Goal: Use online tool/utility: Utilize a website feature to perform a specific function

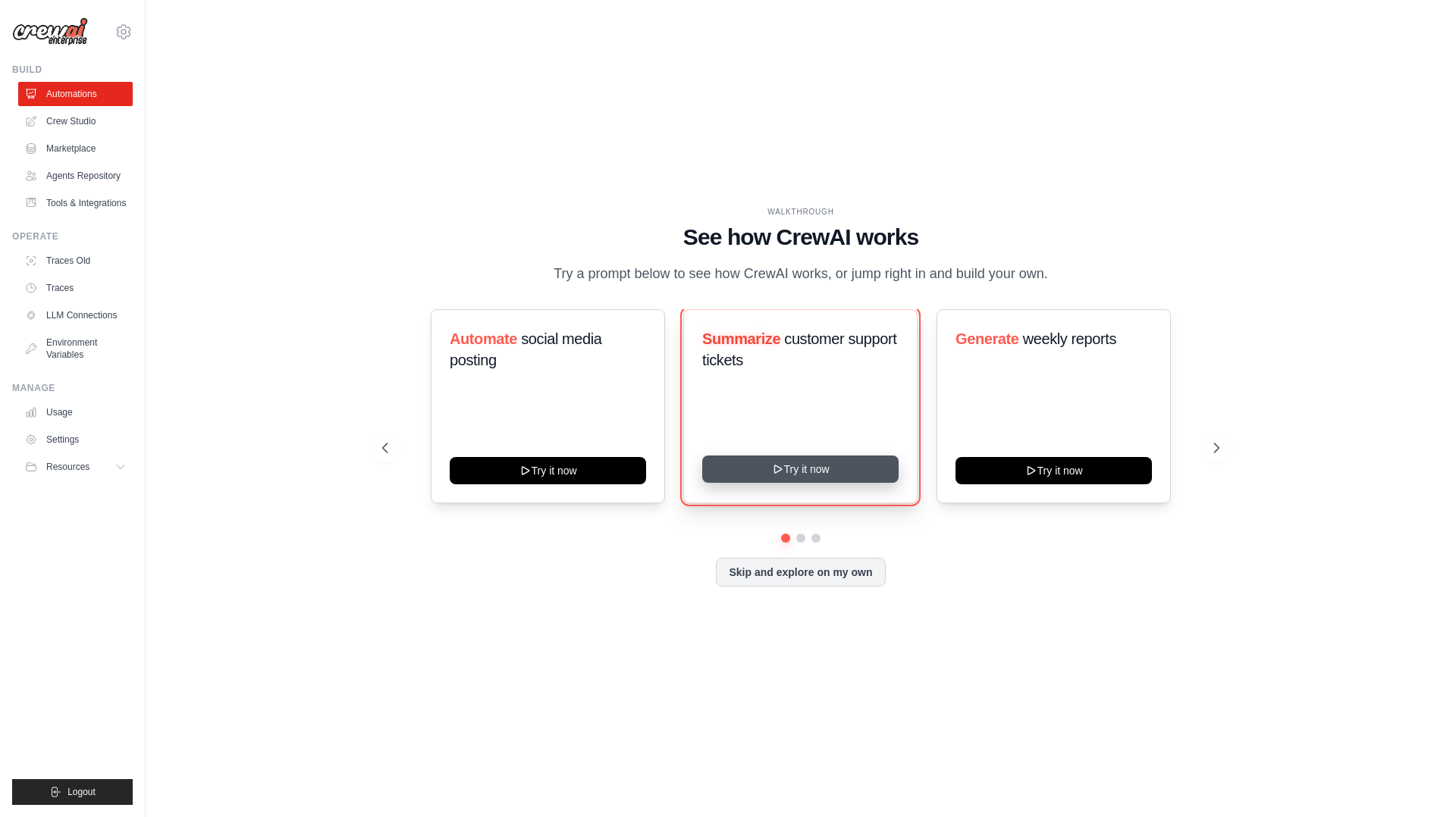
click at [810, 470] on button "Try it now" at bounding box center [801, 469] width 197 height 27
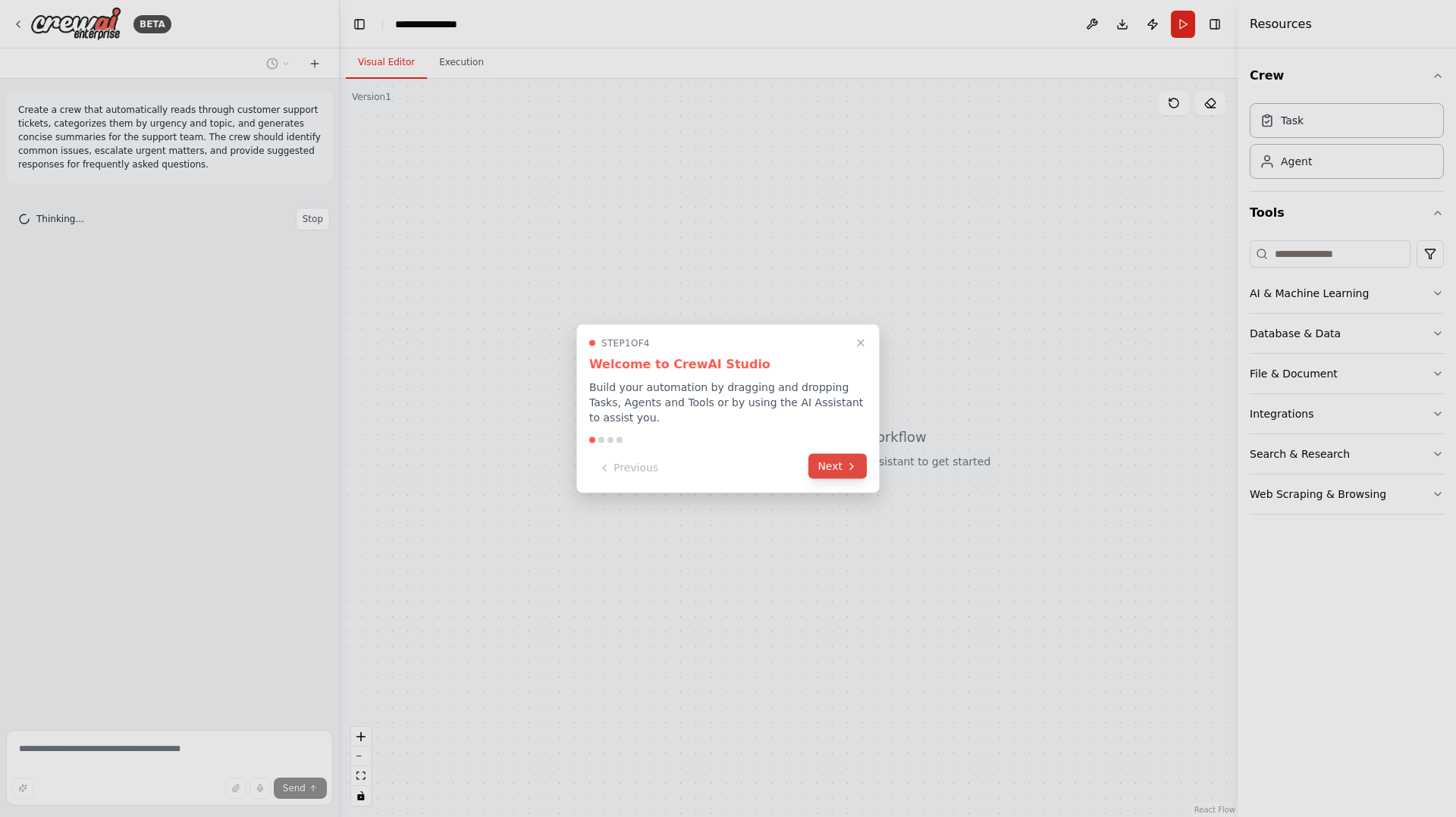
click at [831, 472] on button "Next" at bounding box center [838, 466] width 58 height 25
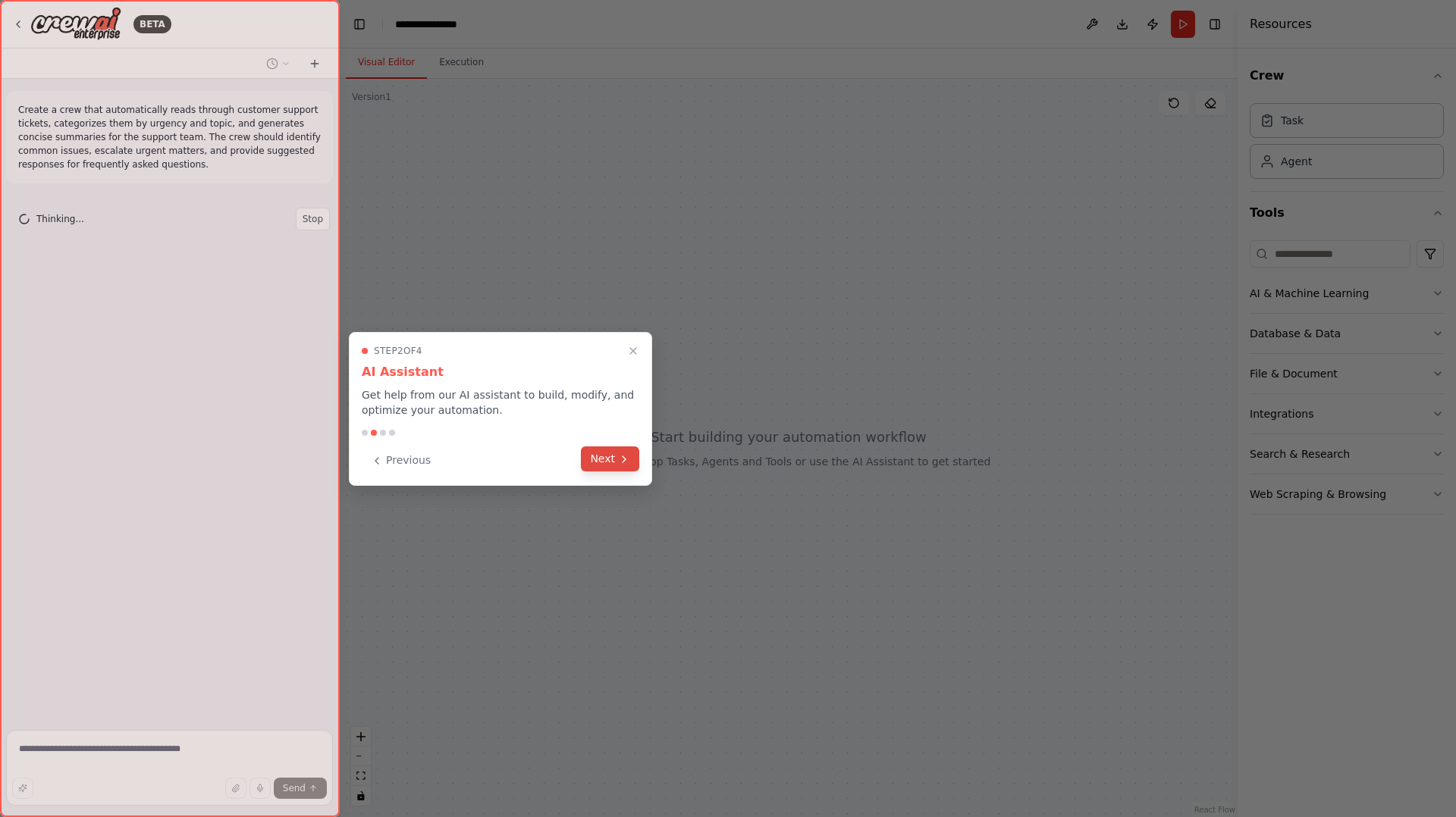
click at [602, 465] on button "Next" at bounding box center [610, 459] width 58 height 25
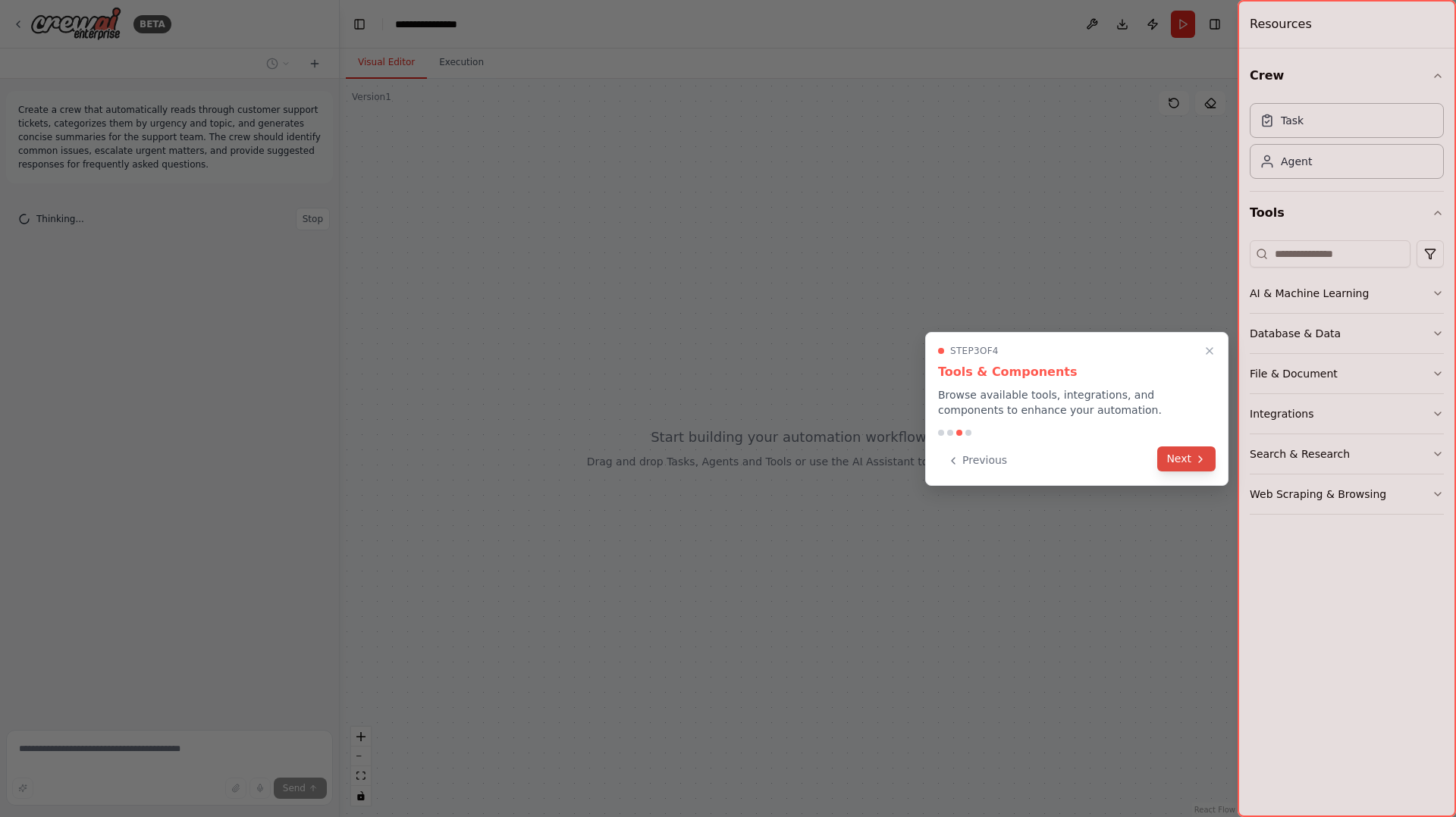
click at [1191, 457] on button "Next" at bounding box center [1187, 459] width 58 height 25
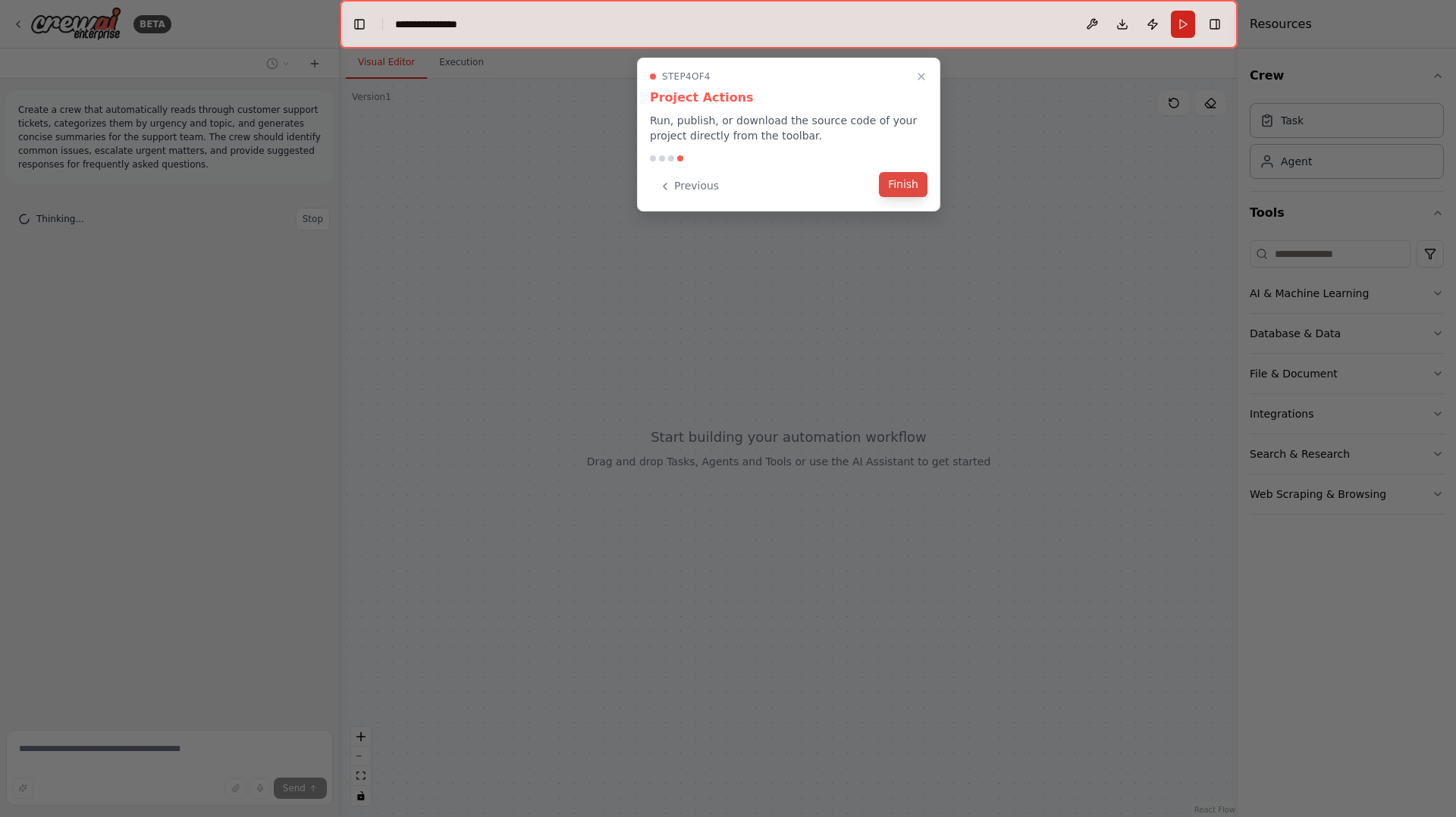
click at [891, 175] on button "Finish" at bounding box center [902, 184] width 49 height 25
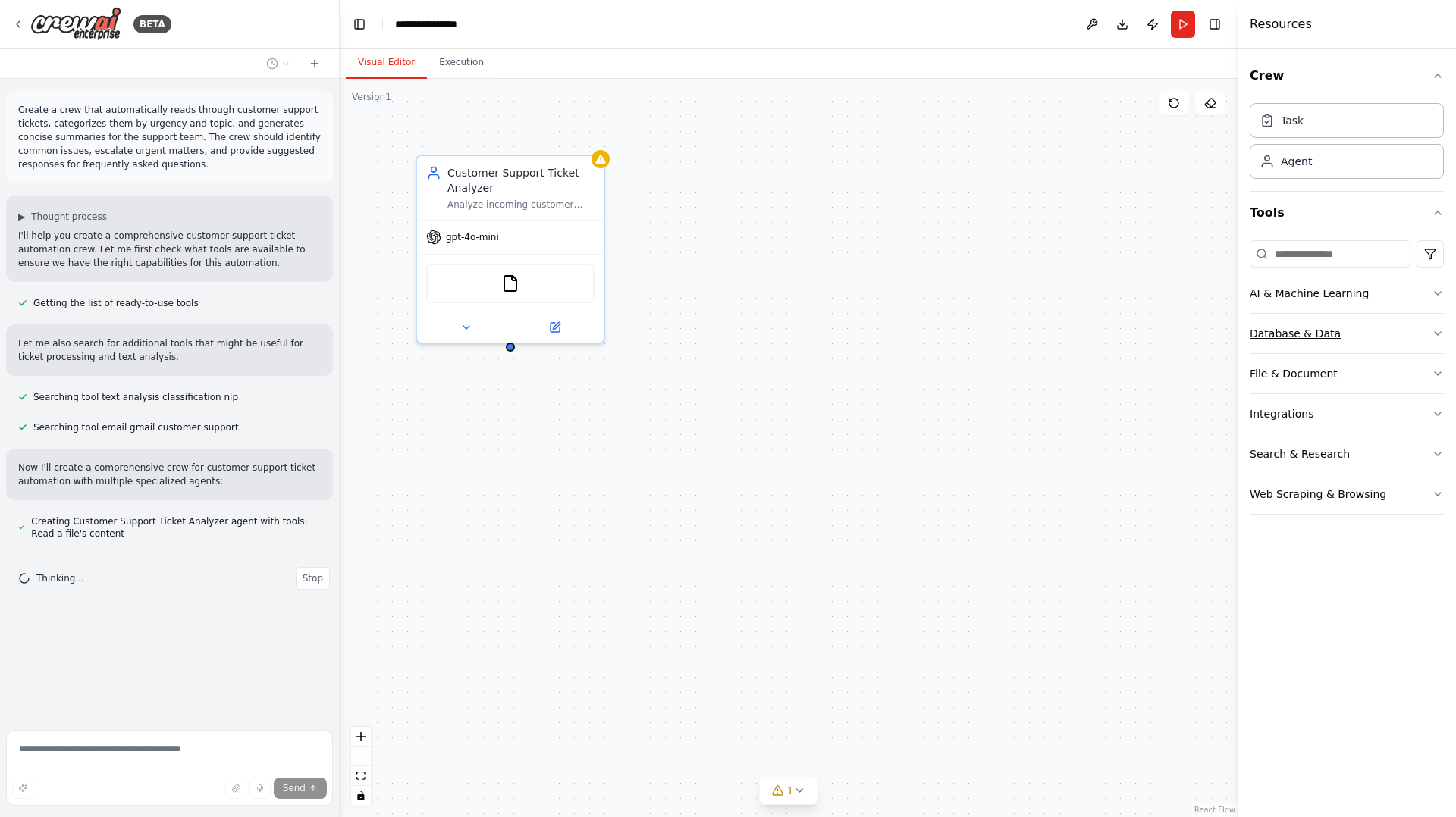
click at [1319, 341] on button "Database & Data" at bounding box center [1346, 333] width 194 height 40
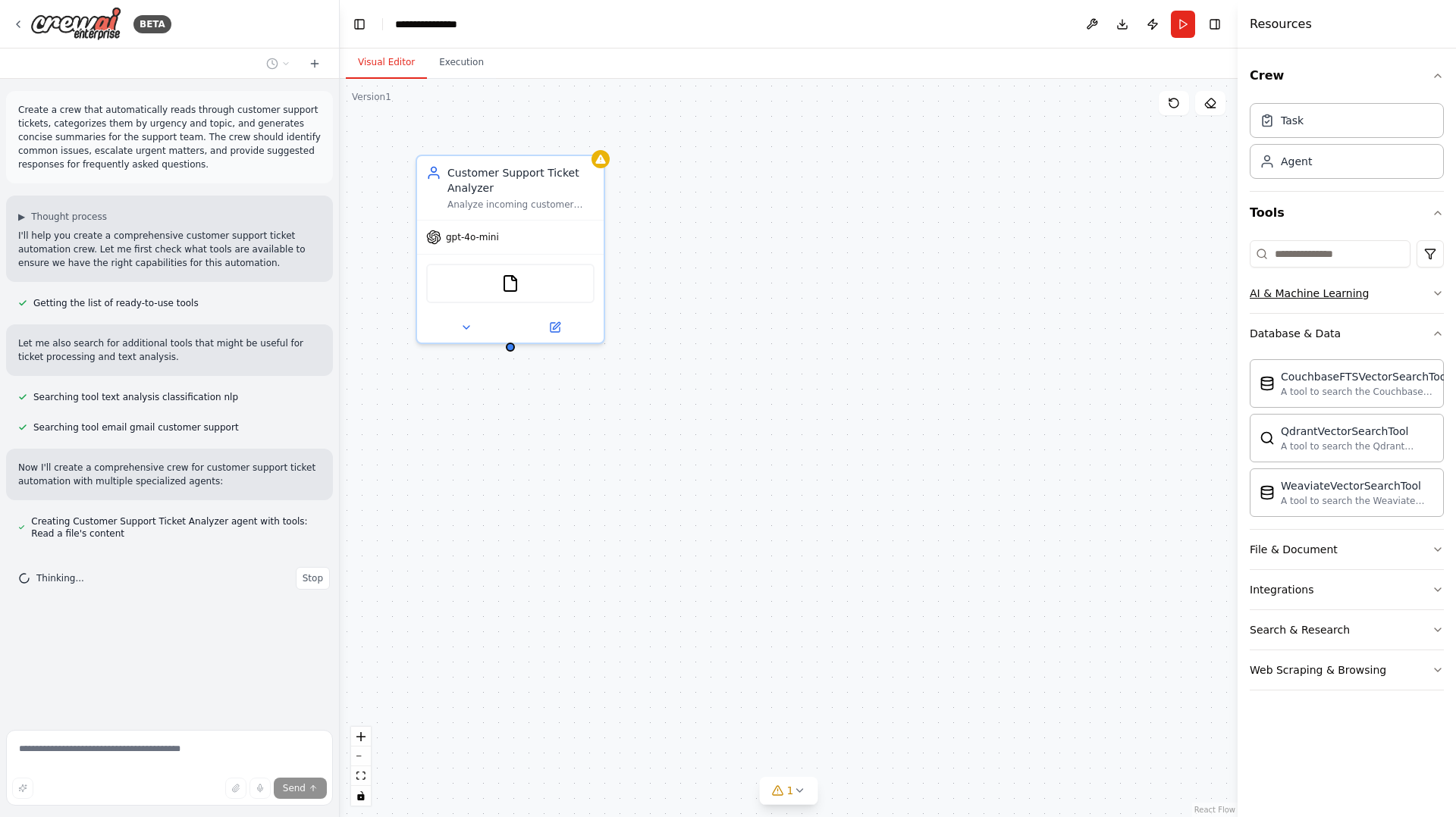
click at [1308, 282] on button "AI & Machine Learning" at bounding box center [1346, 293] width 194 height 40
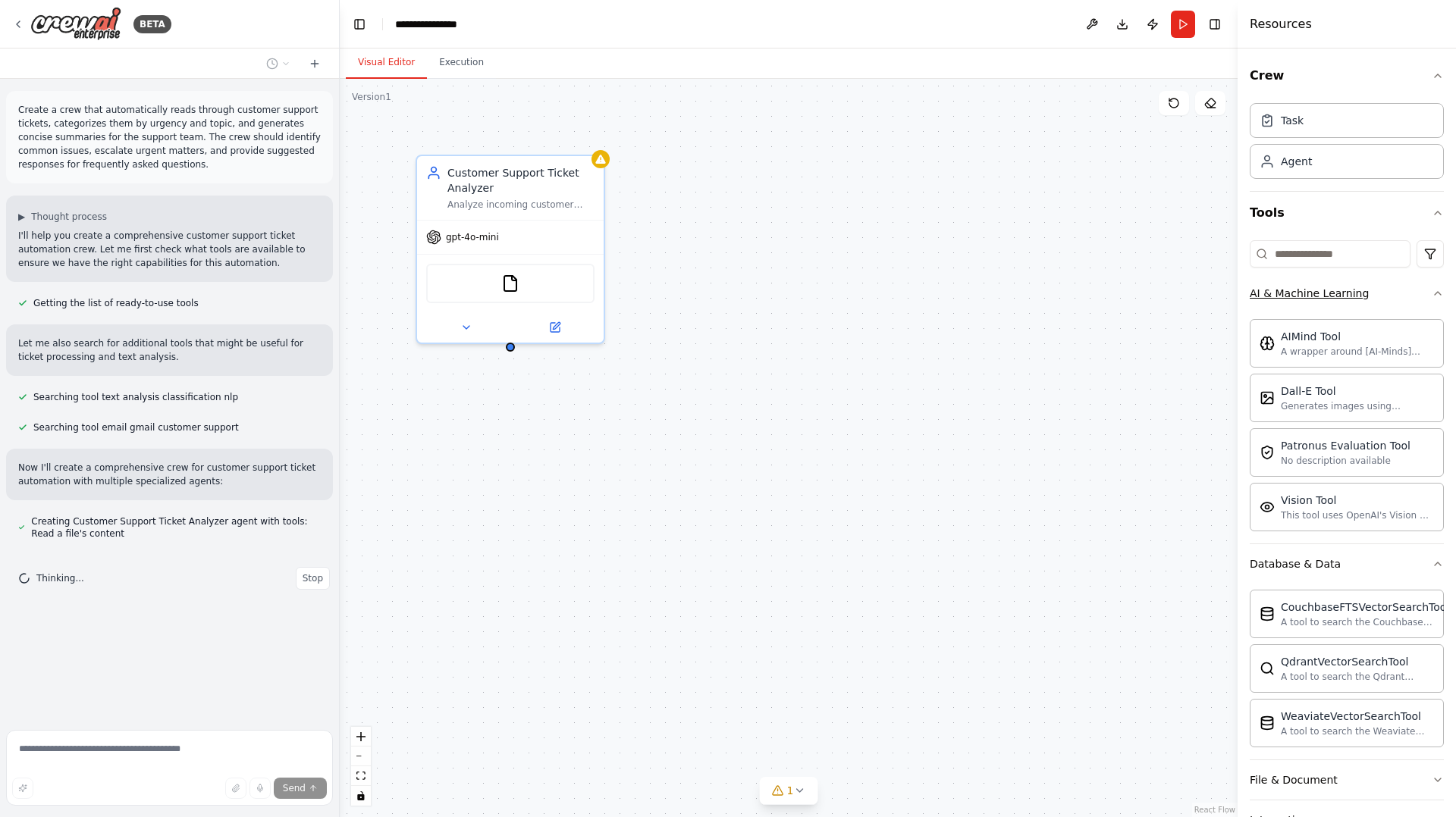
click at [1303, 299] on div "AI & Machine Learning" at bounding box center [1309, 293] width 119 height 15
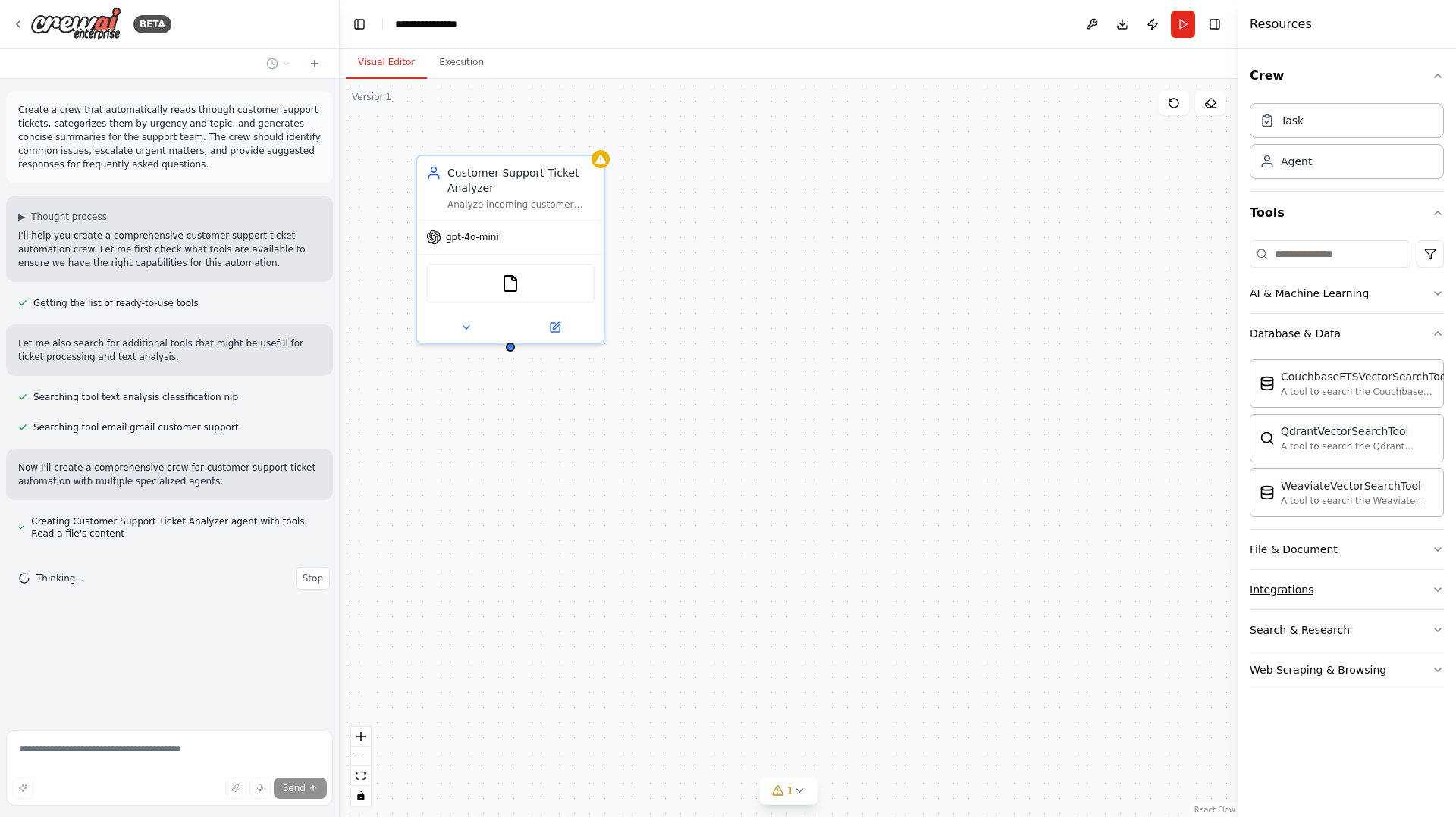
click at [1310, 582] on button "Integrations" at bounding box center [1346, 590] width 194 height 40
click at [1305, 535] on button "File & Document" at bounding box center [1346, 549] width 194 height 40
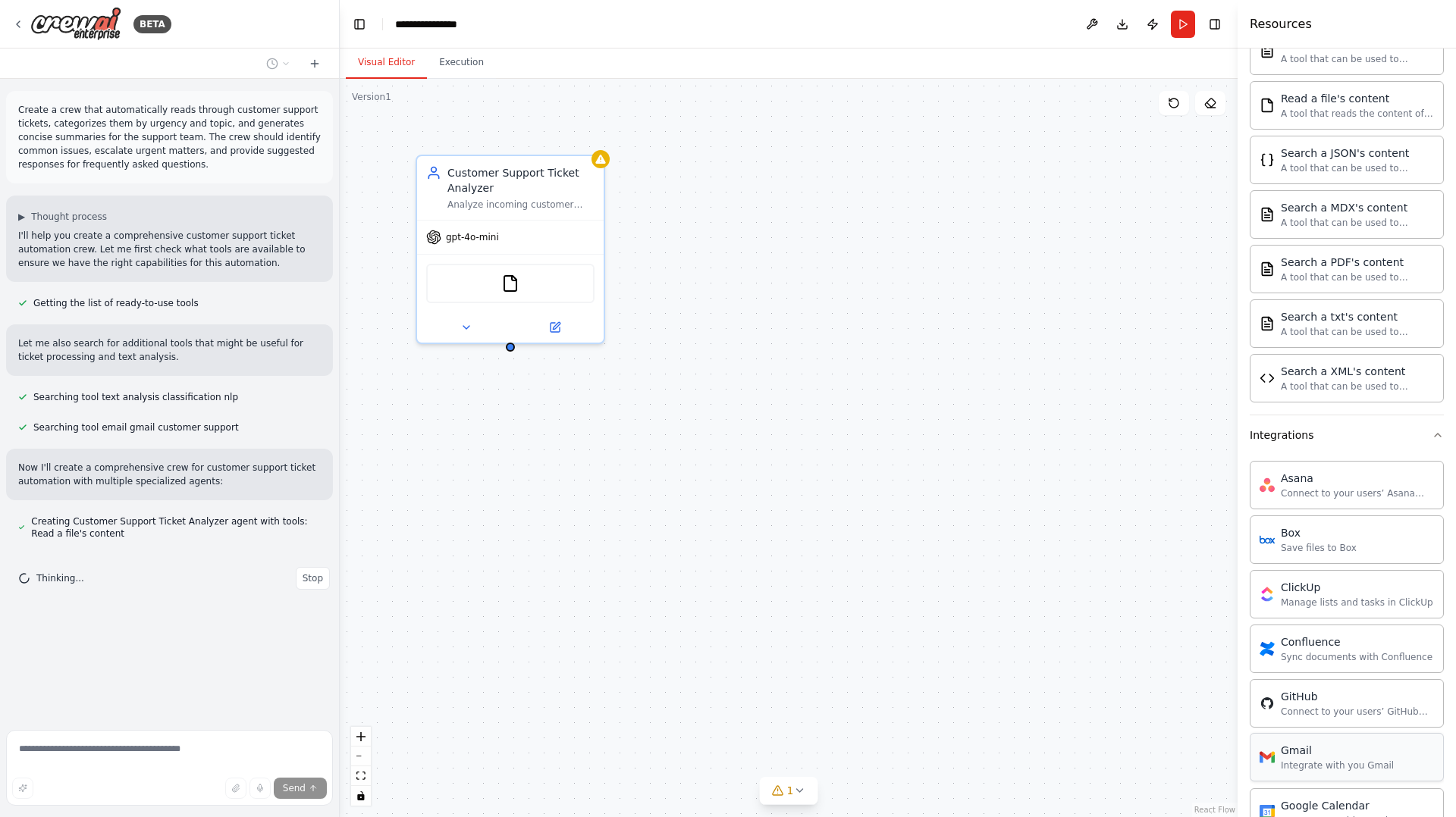
scroll to position [837, 0]
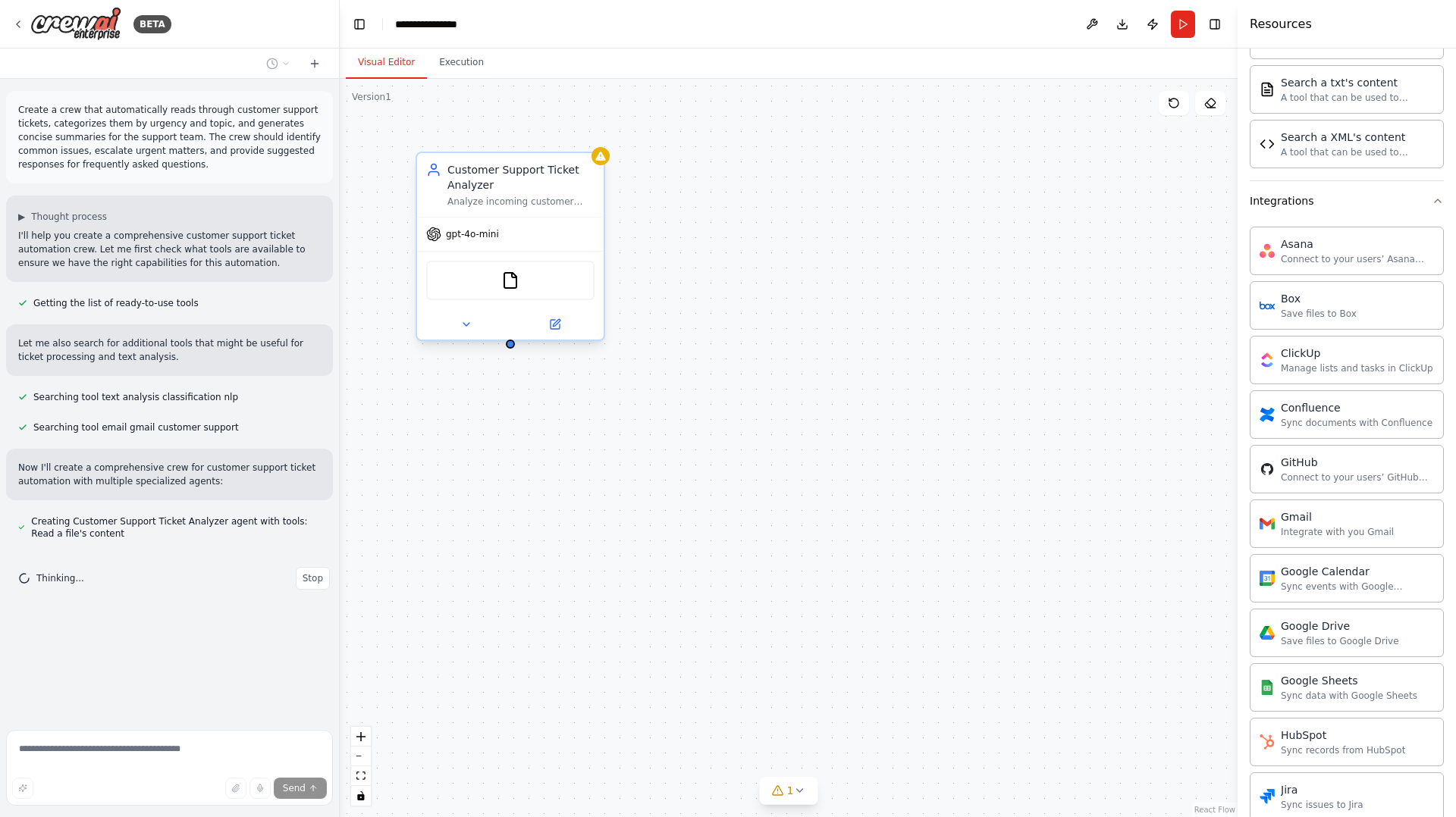
click at [517, 290] on div "FileReadTool" at bounding box center [510, 281] width 168 height 40
click at [600, 159] on icon at bounding box center [600, 156] width 10 height 9
click at [458, 329] on button at bounding box center [466, 324] width 86 height 19
click at [467, 327] on icon at bounding box center [467, 325] width 12 height 12
click at [561, 324] on button at bounding box center [554, 324] width 86 height 19
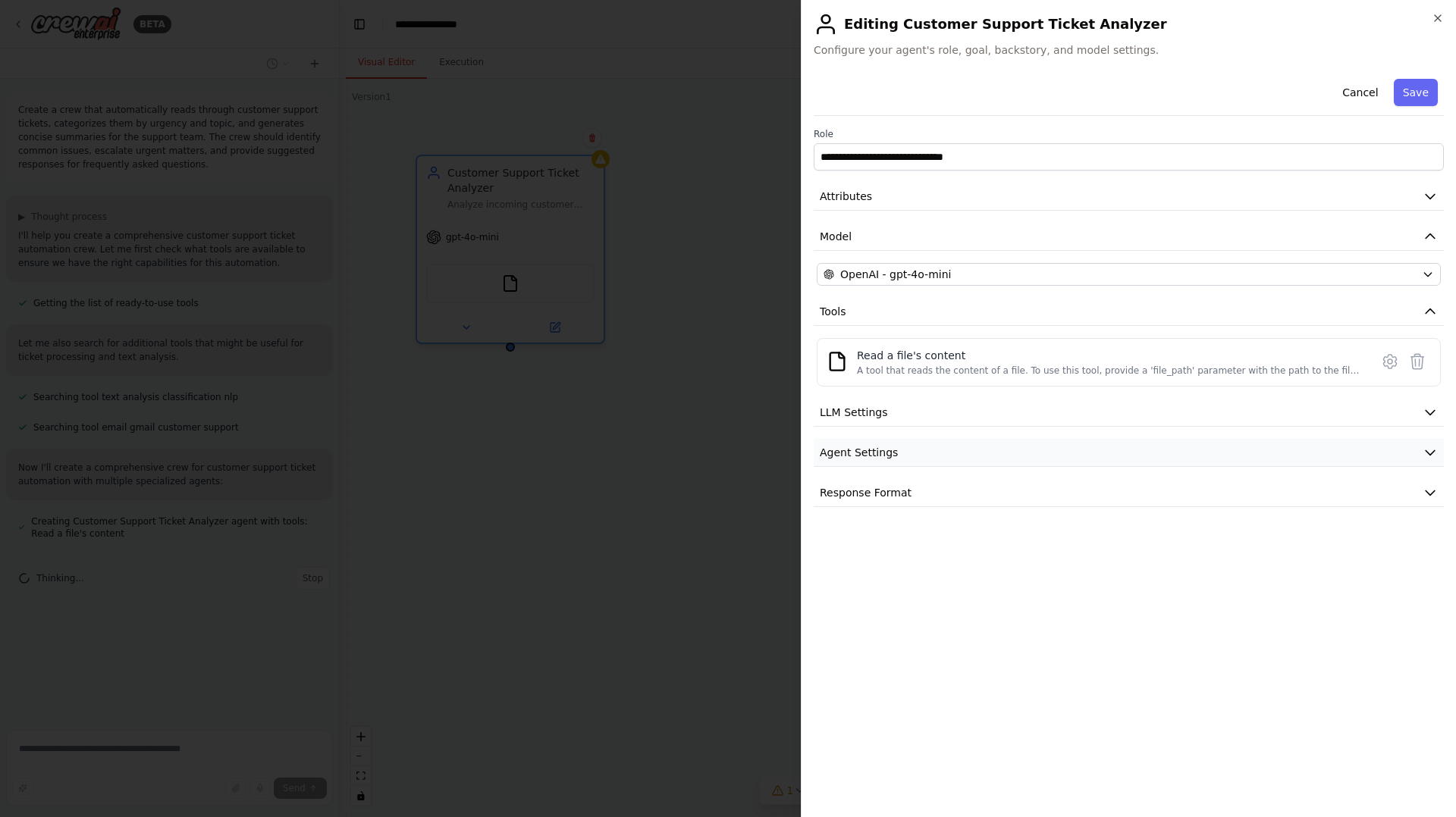
click at [893, 458] on span "Agent Settings" at bounding box center [859, 452] width 78 height 15
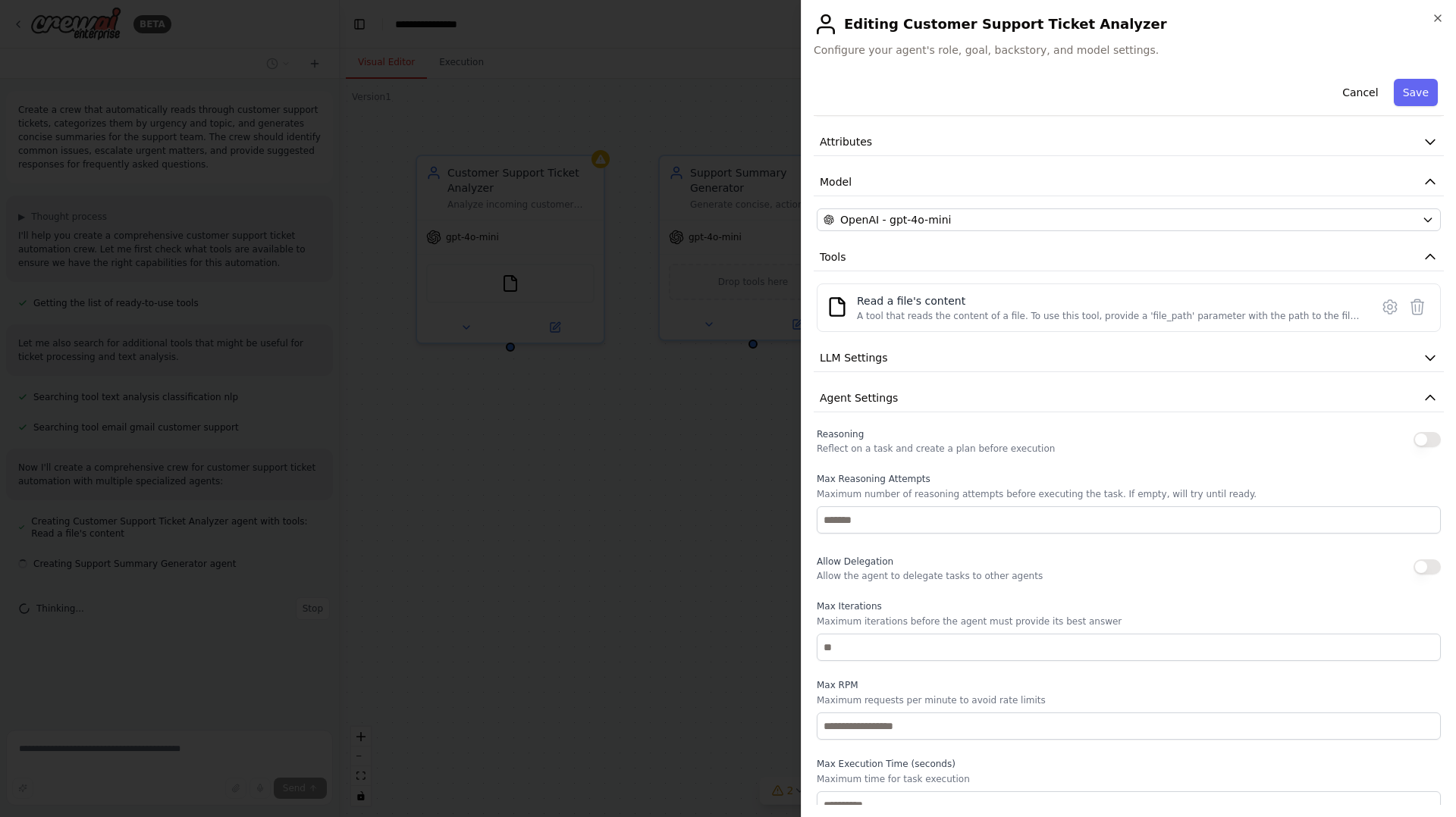
scroll to position [120, 0]
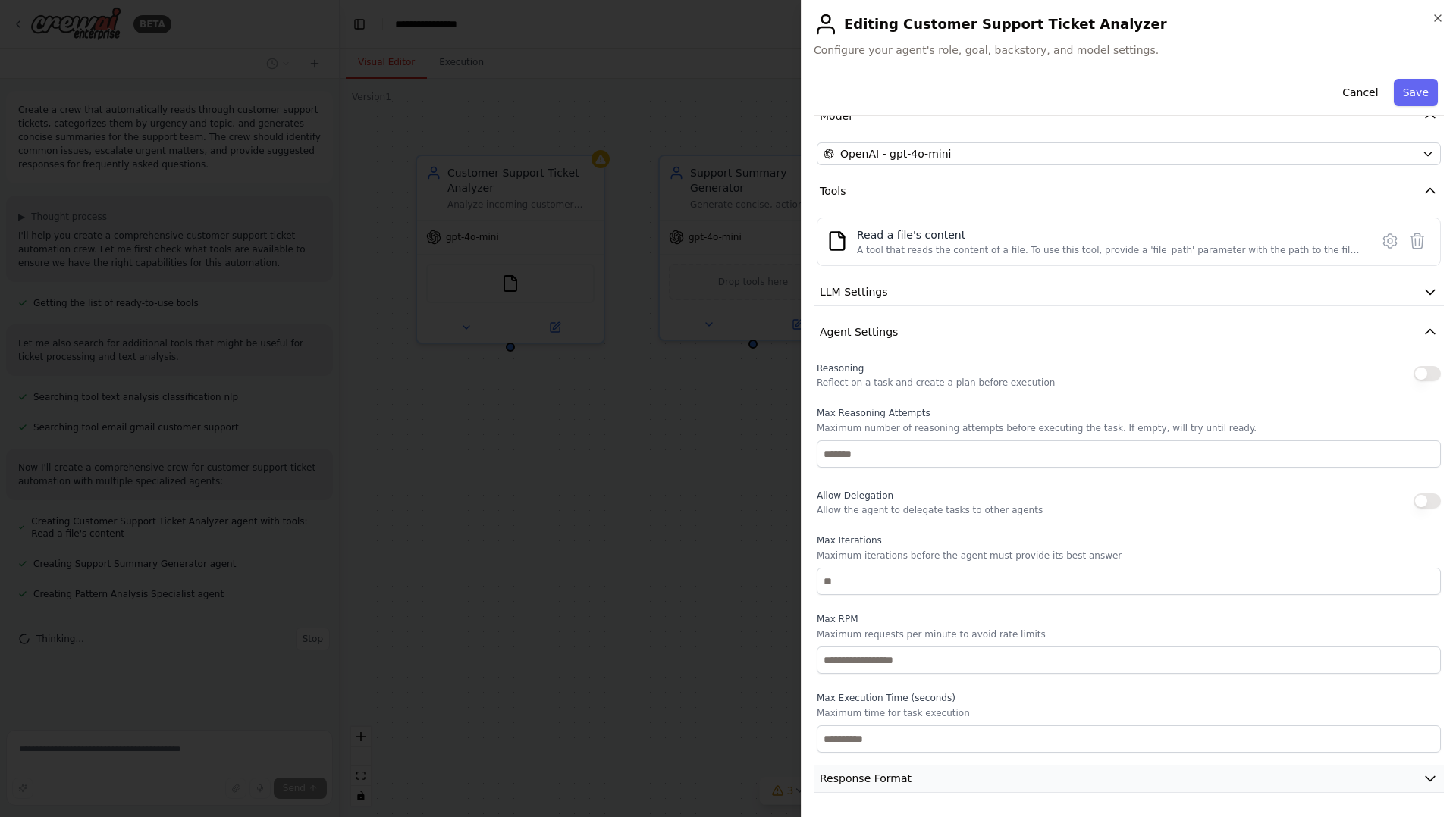
click at [894, 775] on span "Response Format" at bounding box center [866, 778] width 92 height 15
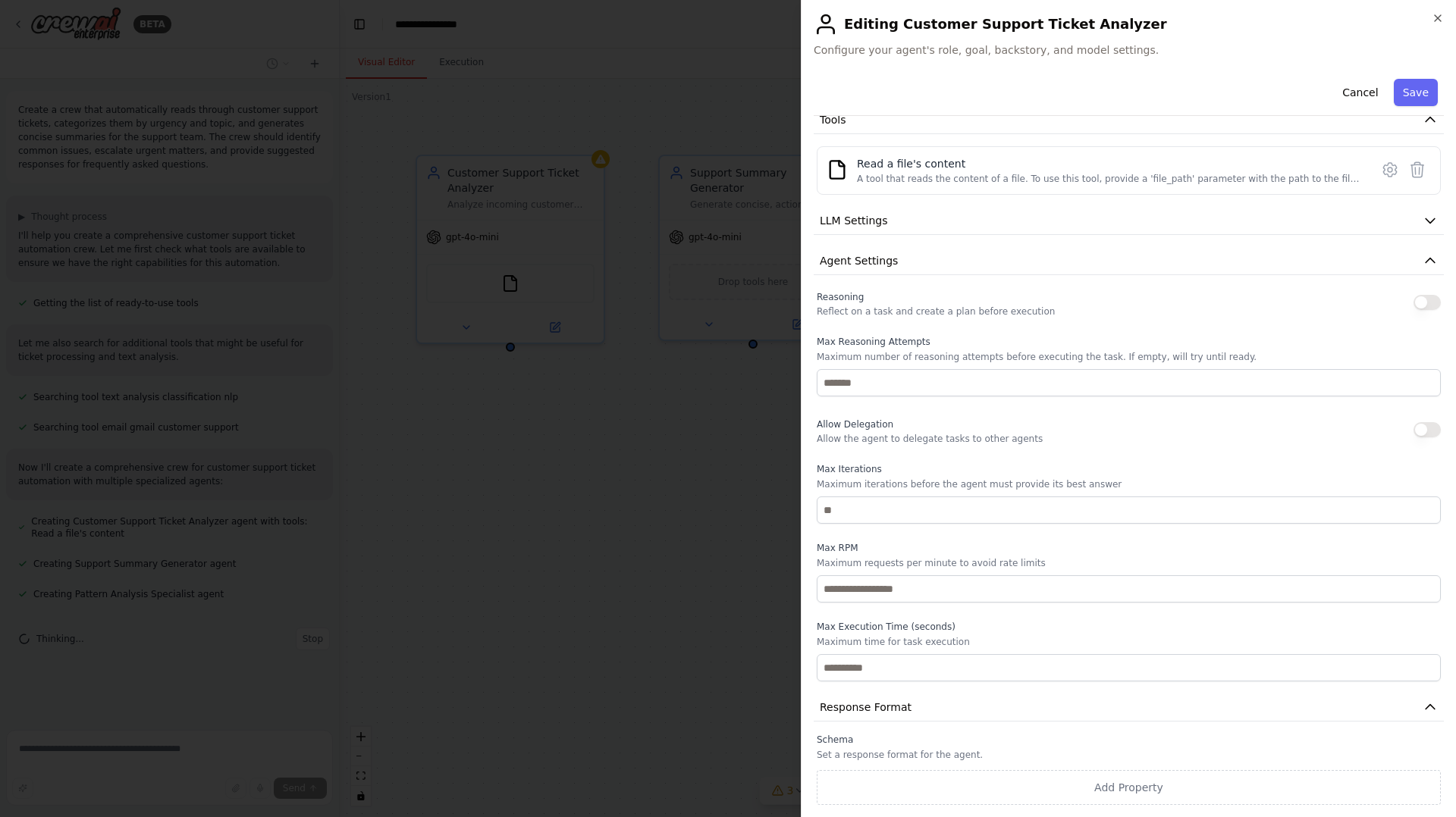
scroll to position [0, 0]
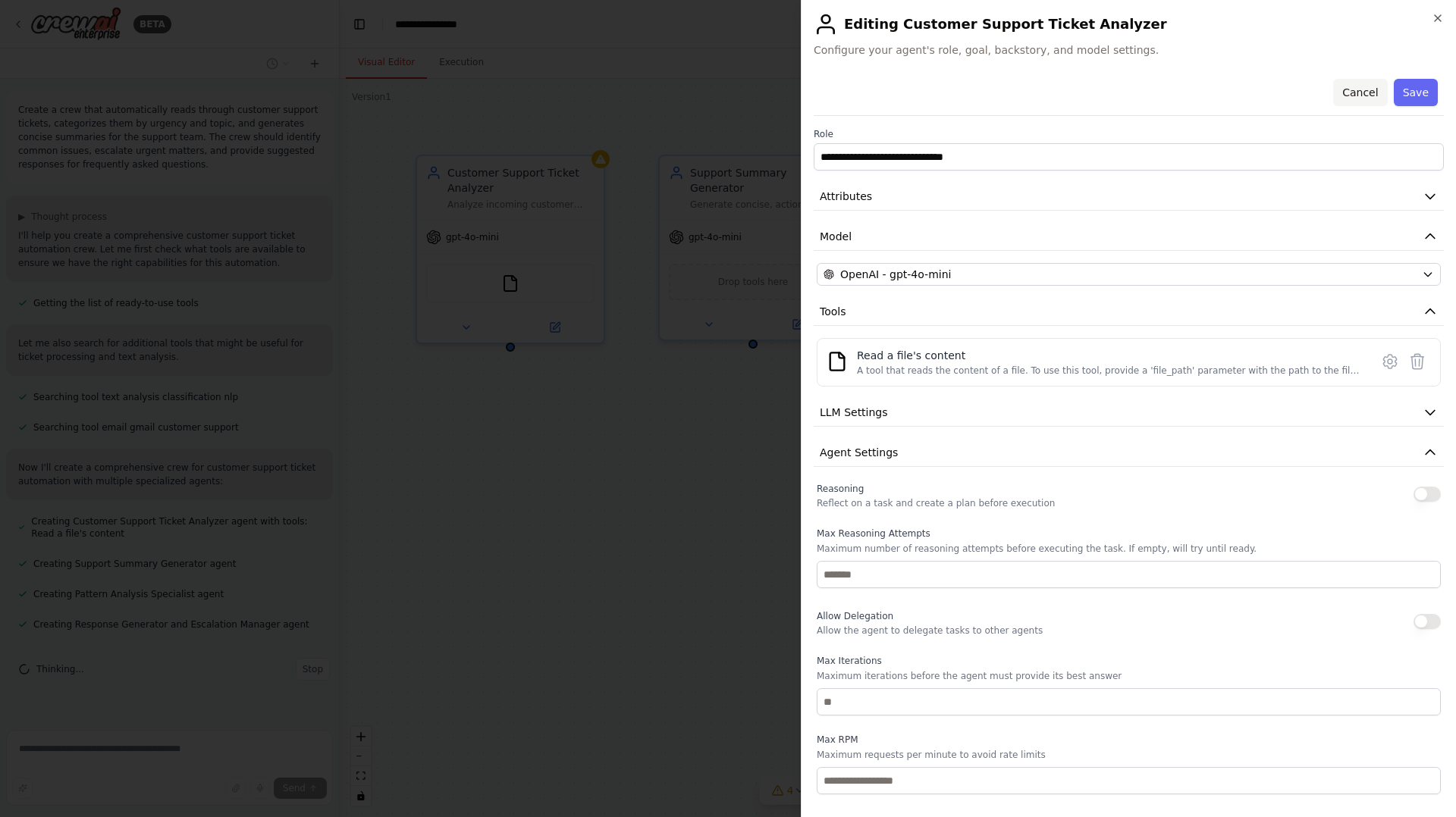
click at [1351, 96] on button "Cancel" at bounding box center [1359, 92] width 54 height 27
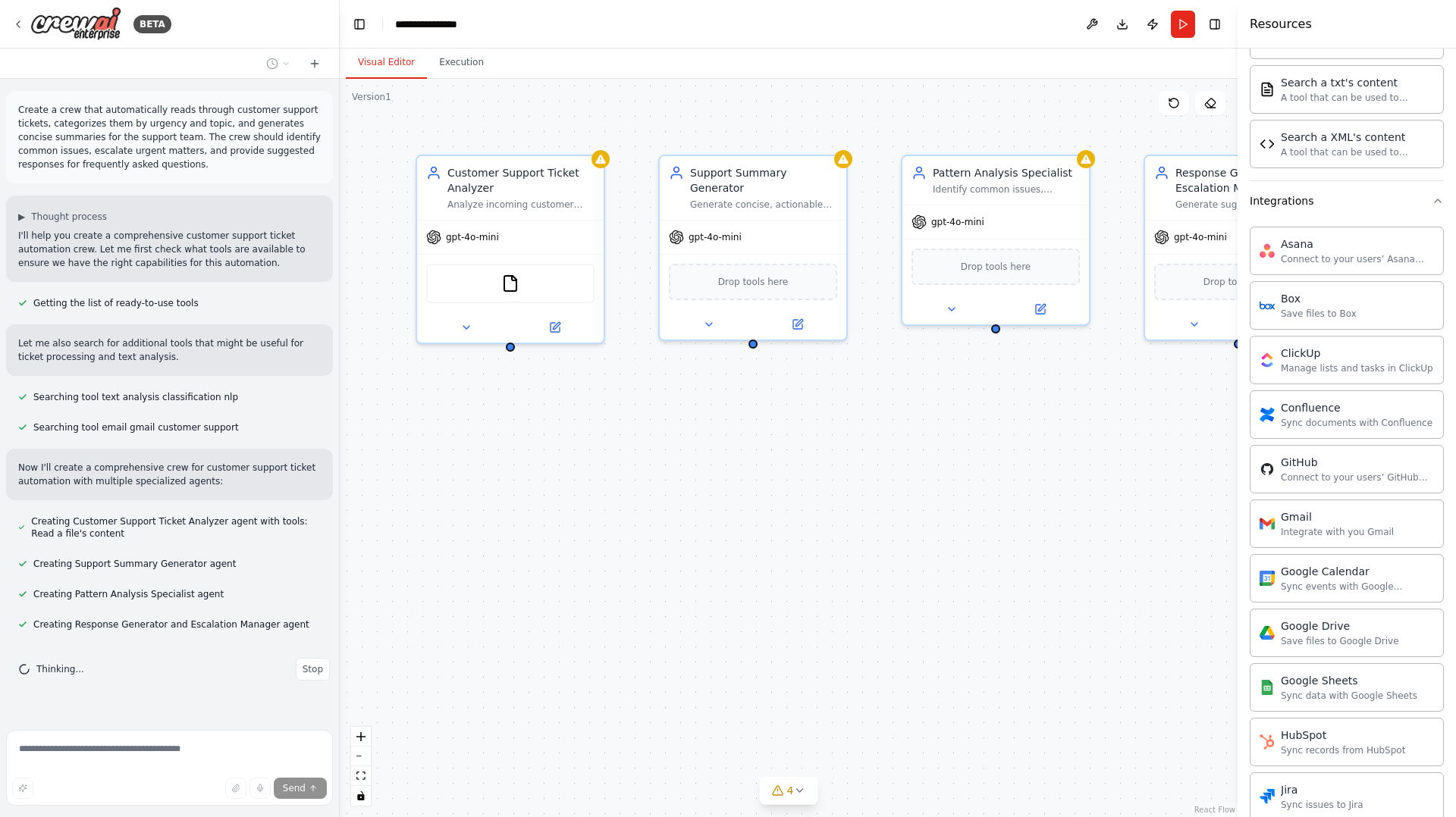
click at [1069, 115] on div "Customer Support Ticket Analyzer Analyze incoming customer support tickets to c…" at bounding box center [789, 448] width 898 height 738
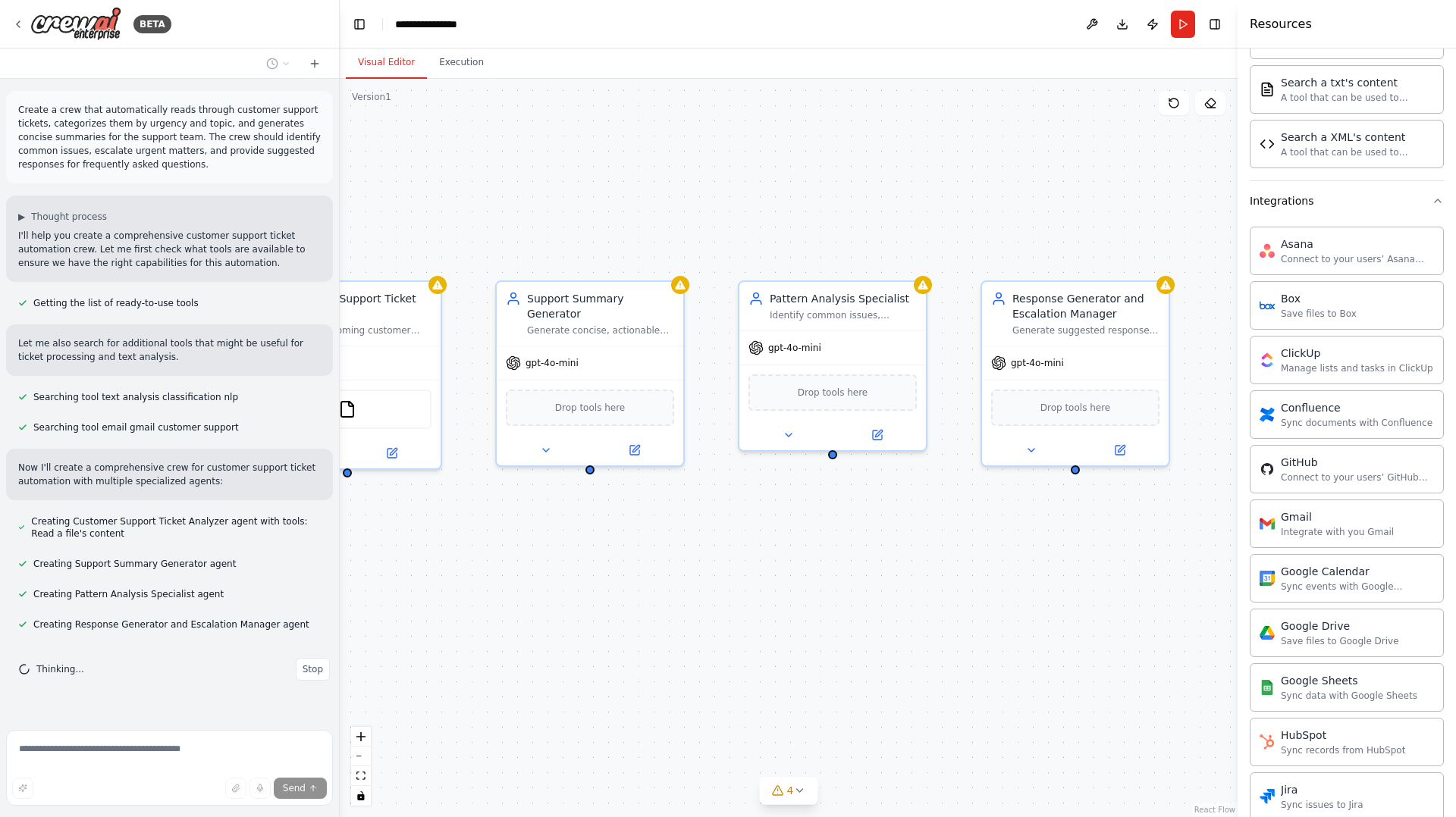
drag, startPoint x: 1005, startPoint y: 579, endPoint x: 842, endPoint y: 705, distance: 206.0
click at [842, 705] on div "Customer Support Ticket Analyzer Analyze incoming customer support tickets to c…" at bounding box center [789, 448] width 898 height 738
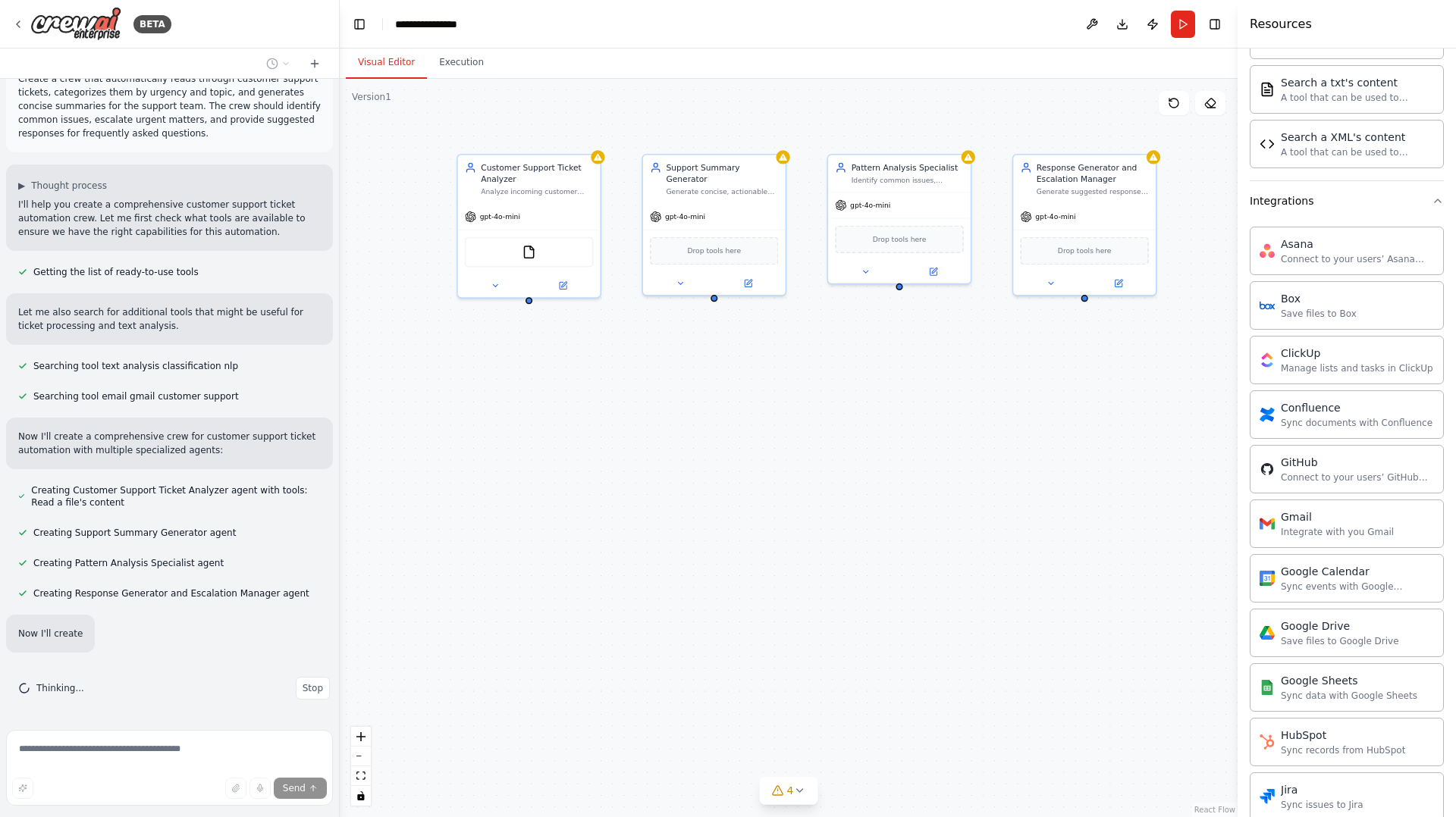
drag, startPoint x: 756, startPoint y: 596, endPoint x: 777, endPoint y: 392, distance: 205.1
click at [777, 392] on div "Customer Support Ticket Analyzer Analyze incoming customer support tickets to c…" at bounding box center [789, 448] width 898 height 738
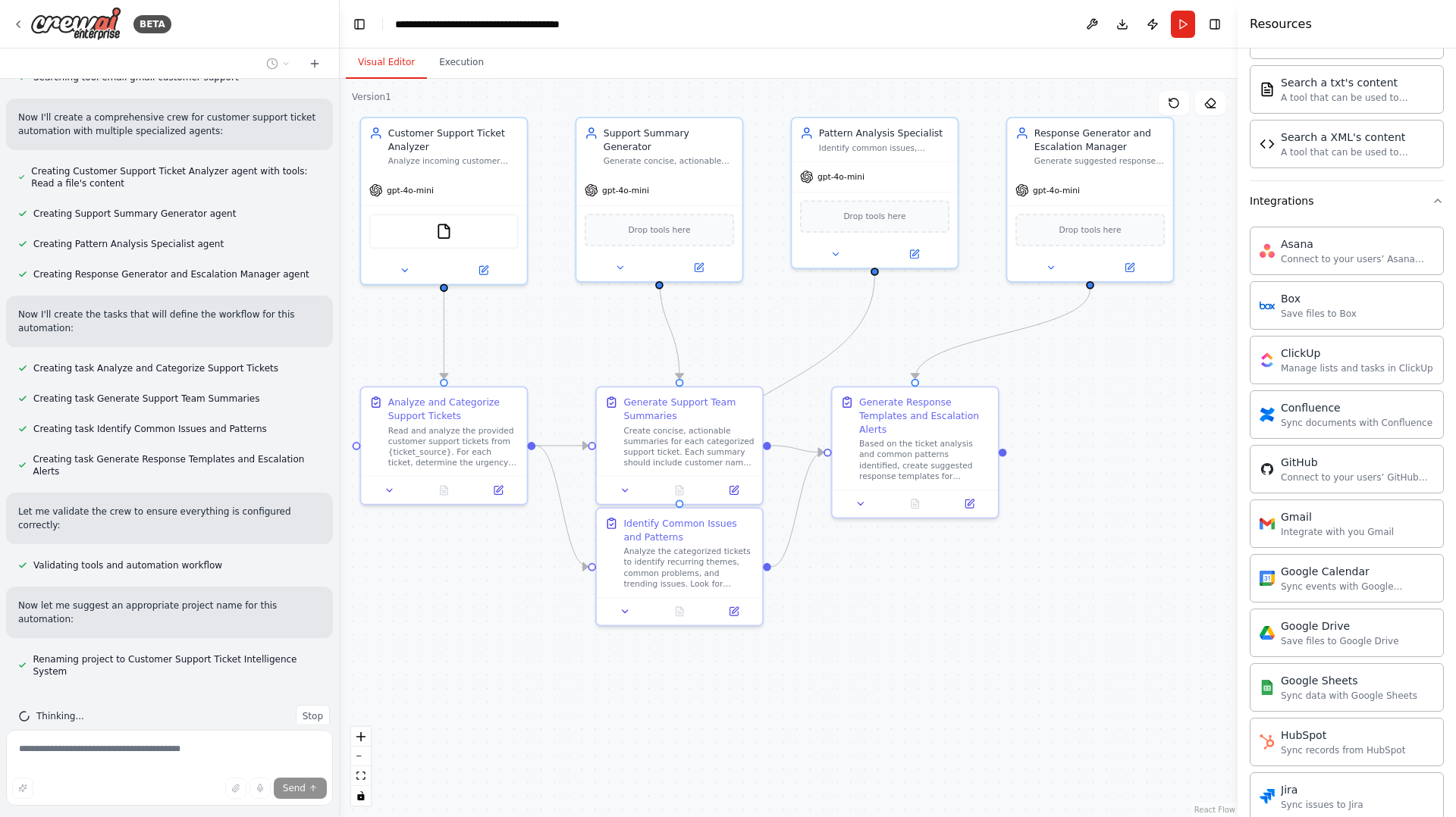
scroll to position [377, 0]
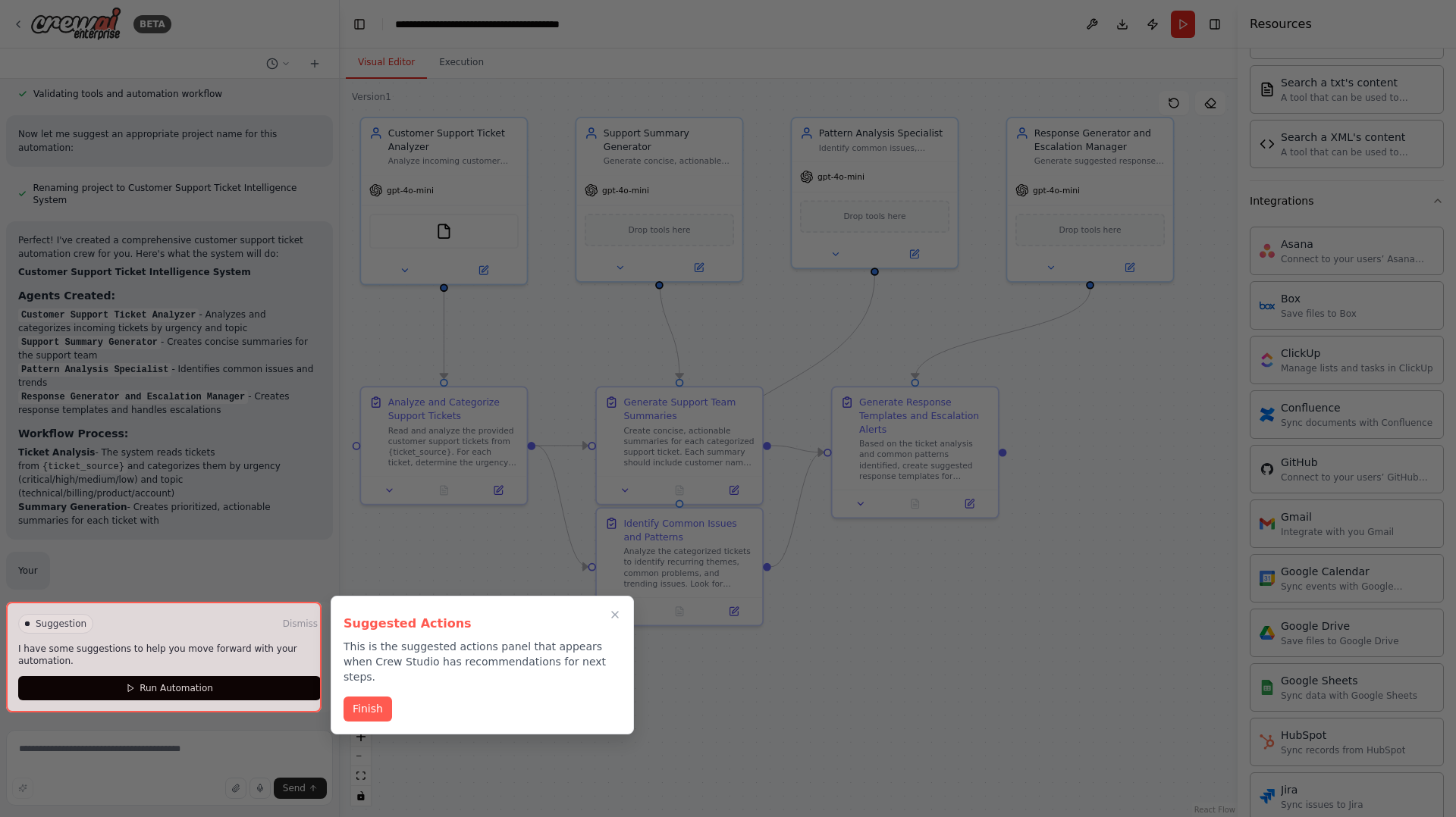
click at [252, 629] on div at bounding box center [164, 657] width 315 height 111
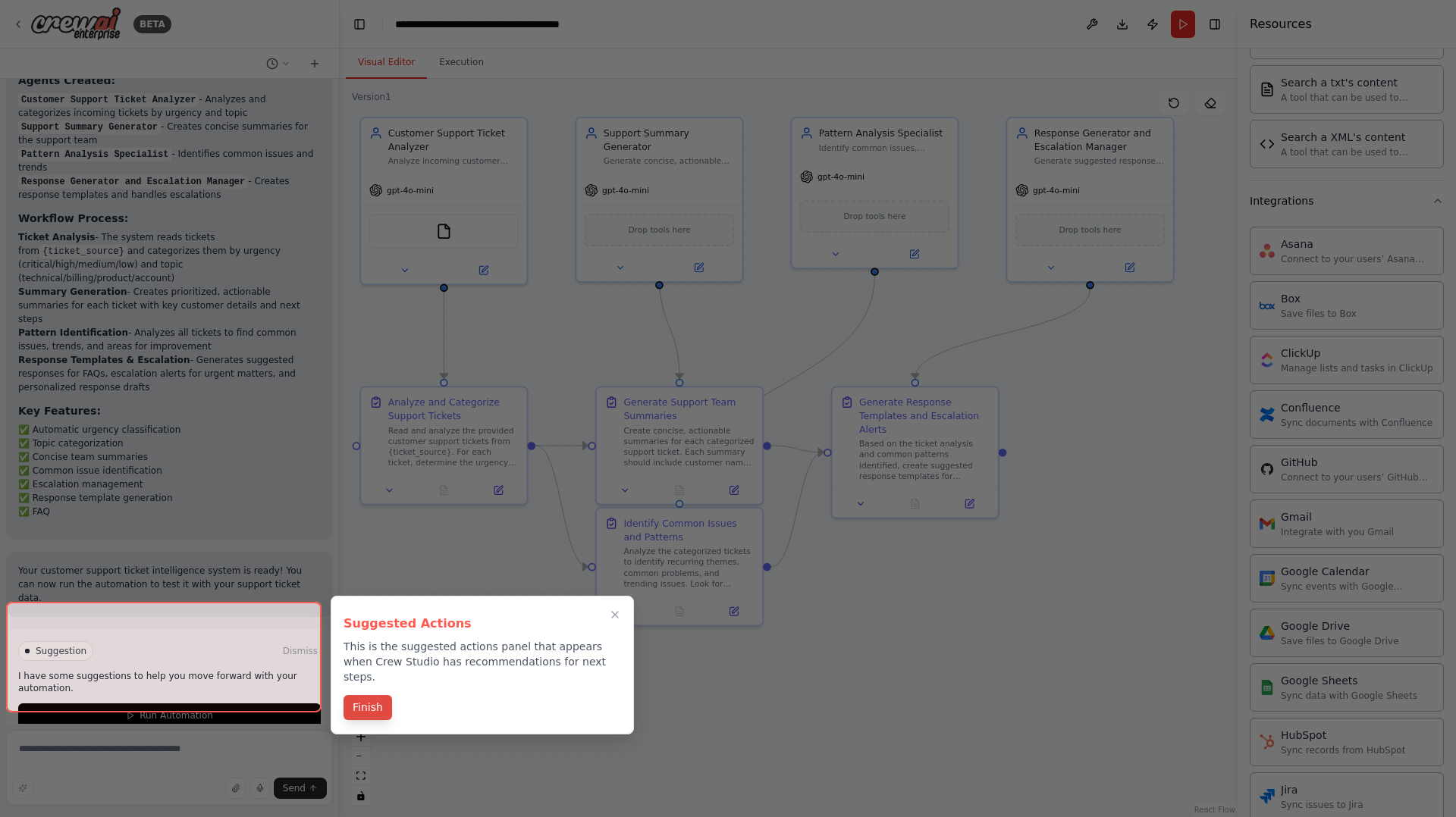
click at [367, 698] on button "Finish" at bounding box center [368, 707] width 49 height 25
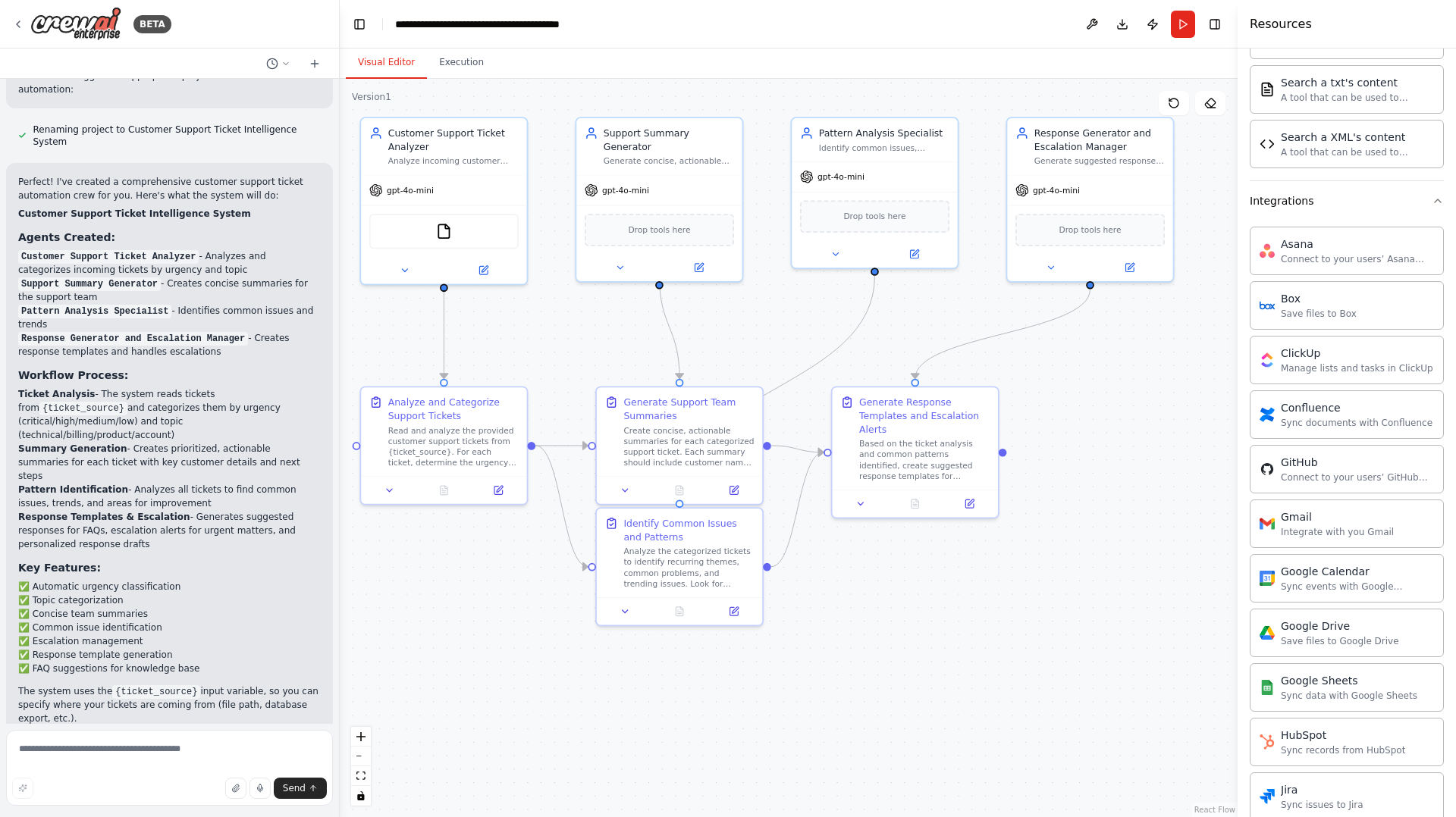
scroll to position [1074, 0]
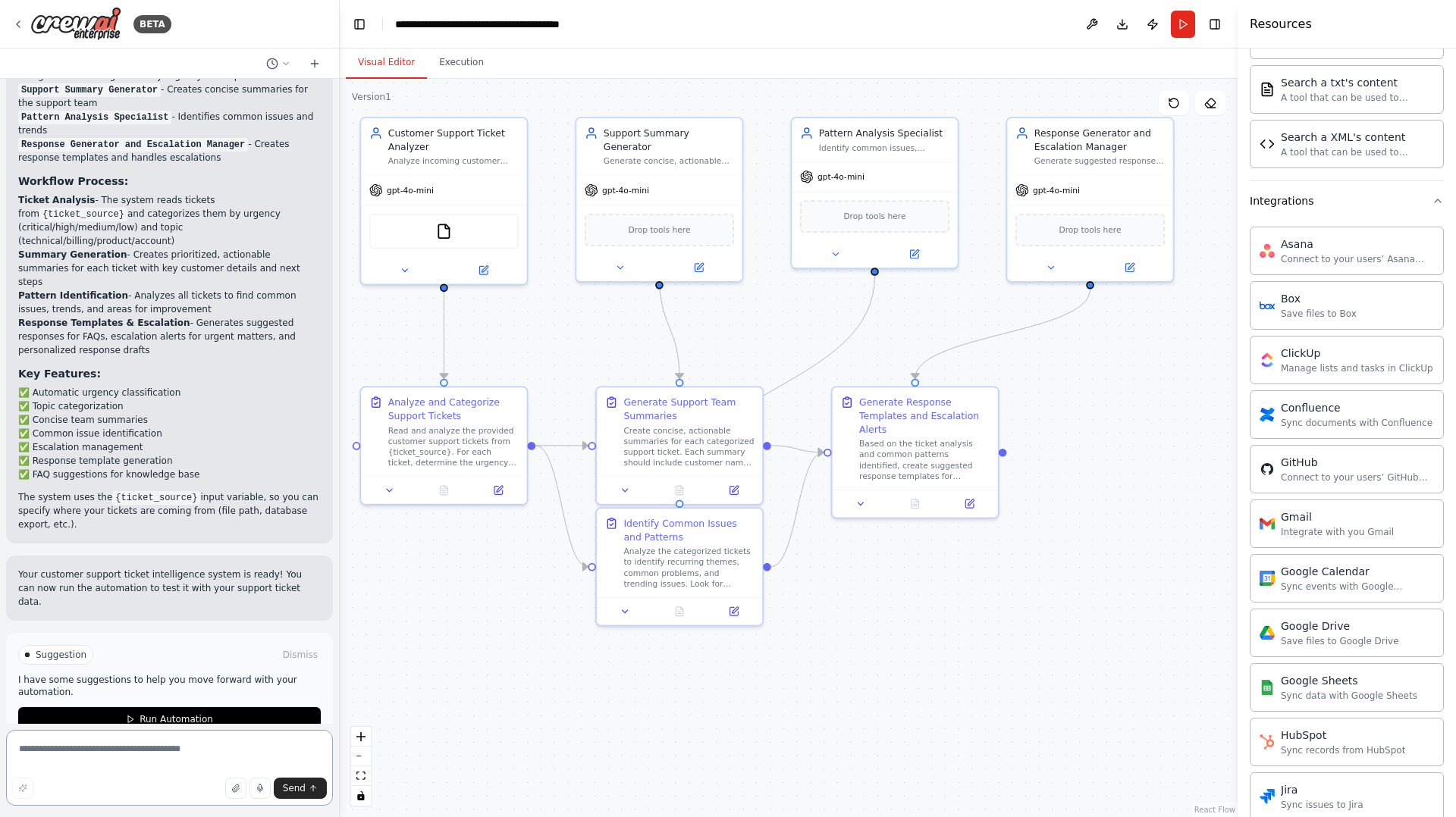
click at [175, 767] on textarea at bounding box center [169, 767] width 327 height 76
type textarea "**********"
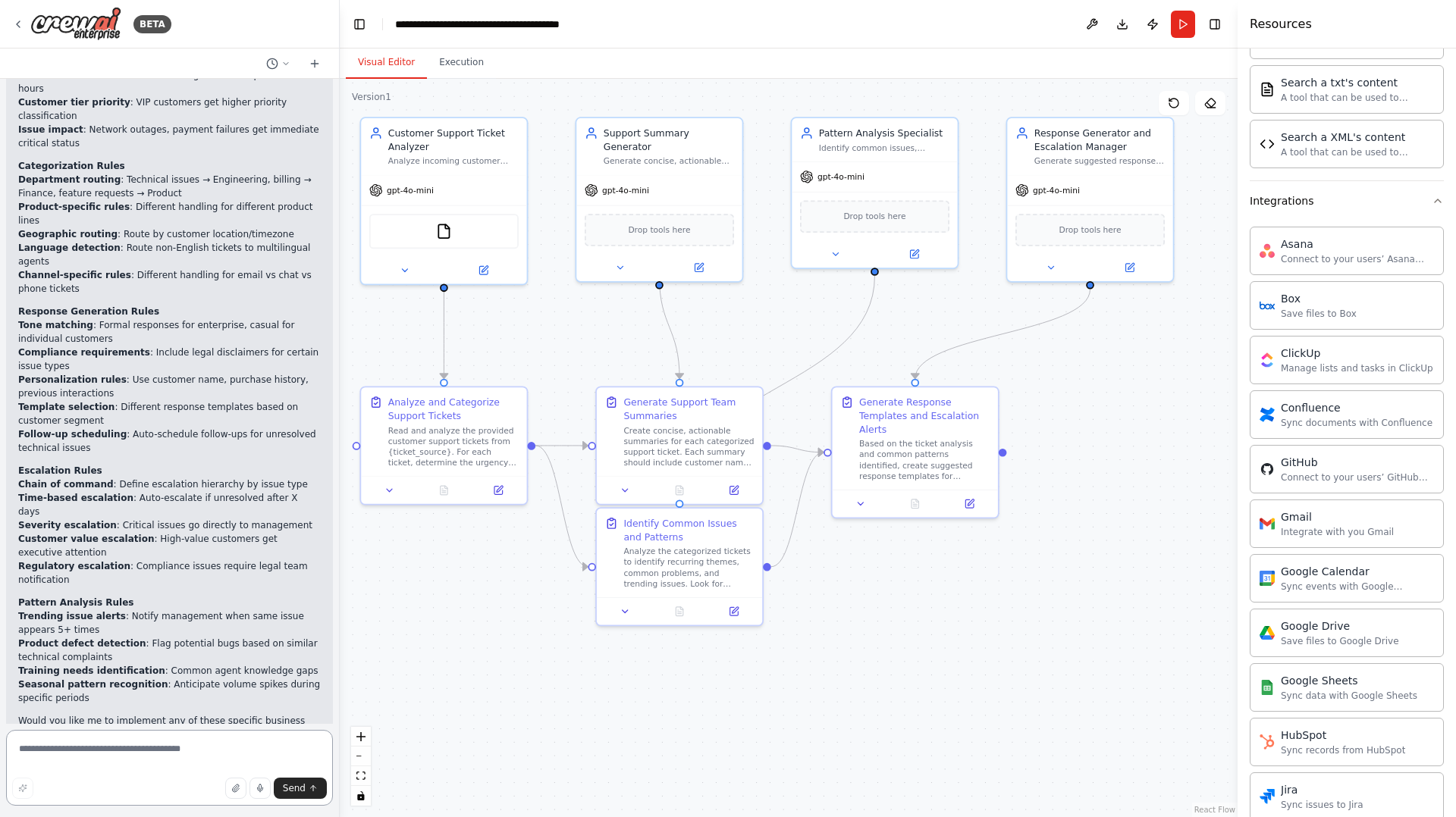
scroll to position [1887, 0]
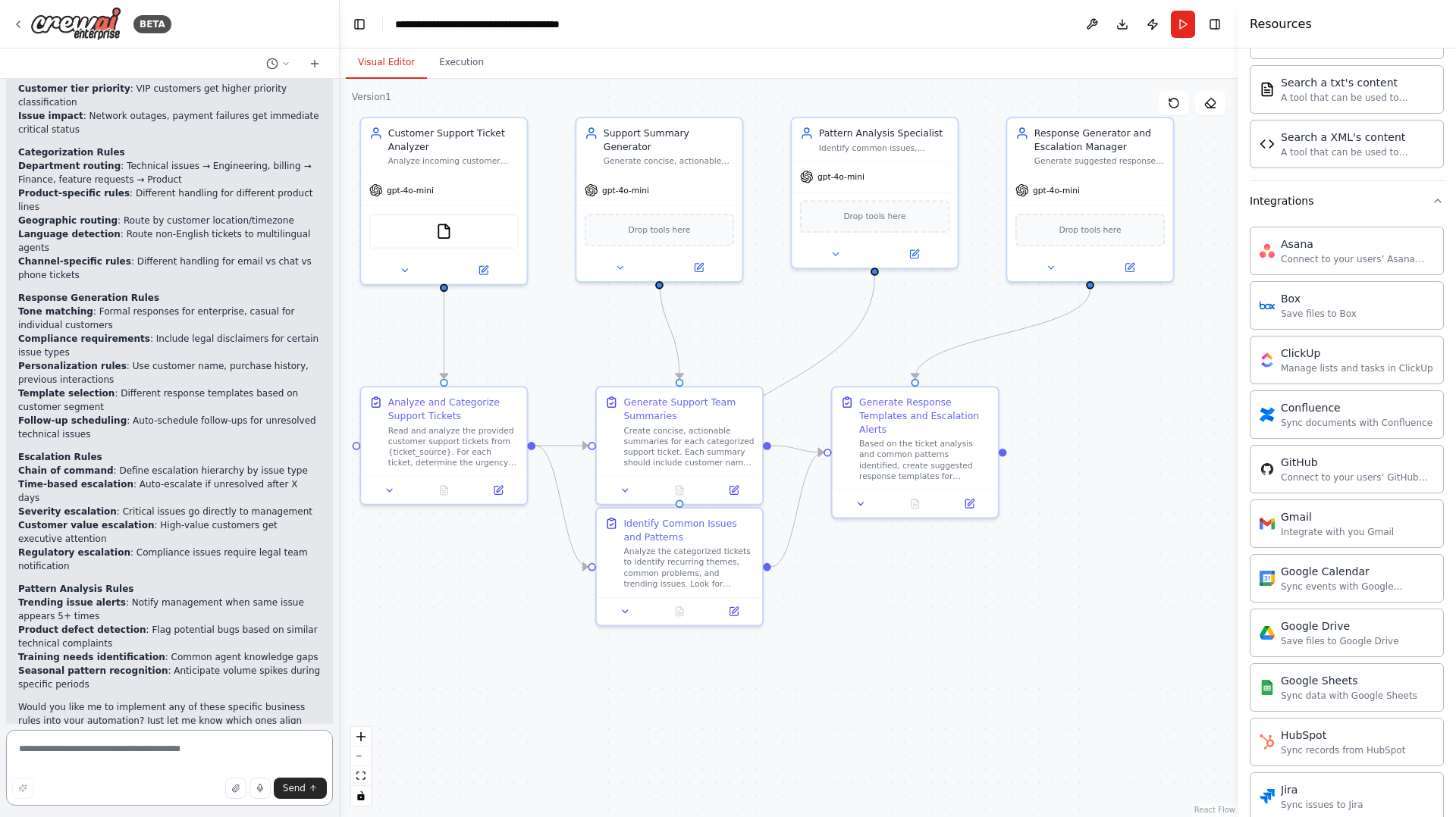
click at [178, 745] on textarea at bounding box center [169, 767] width 327 height 76
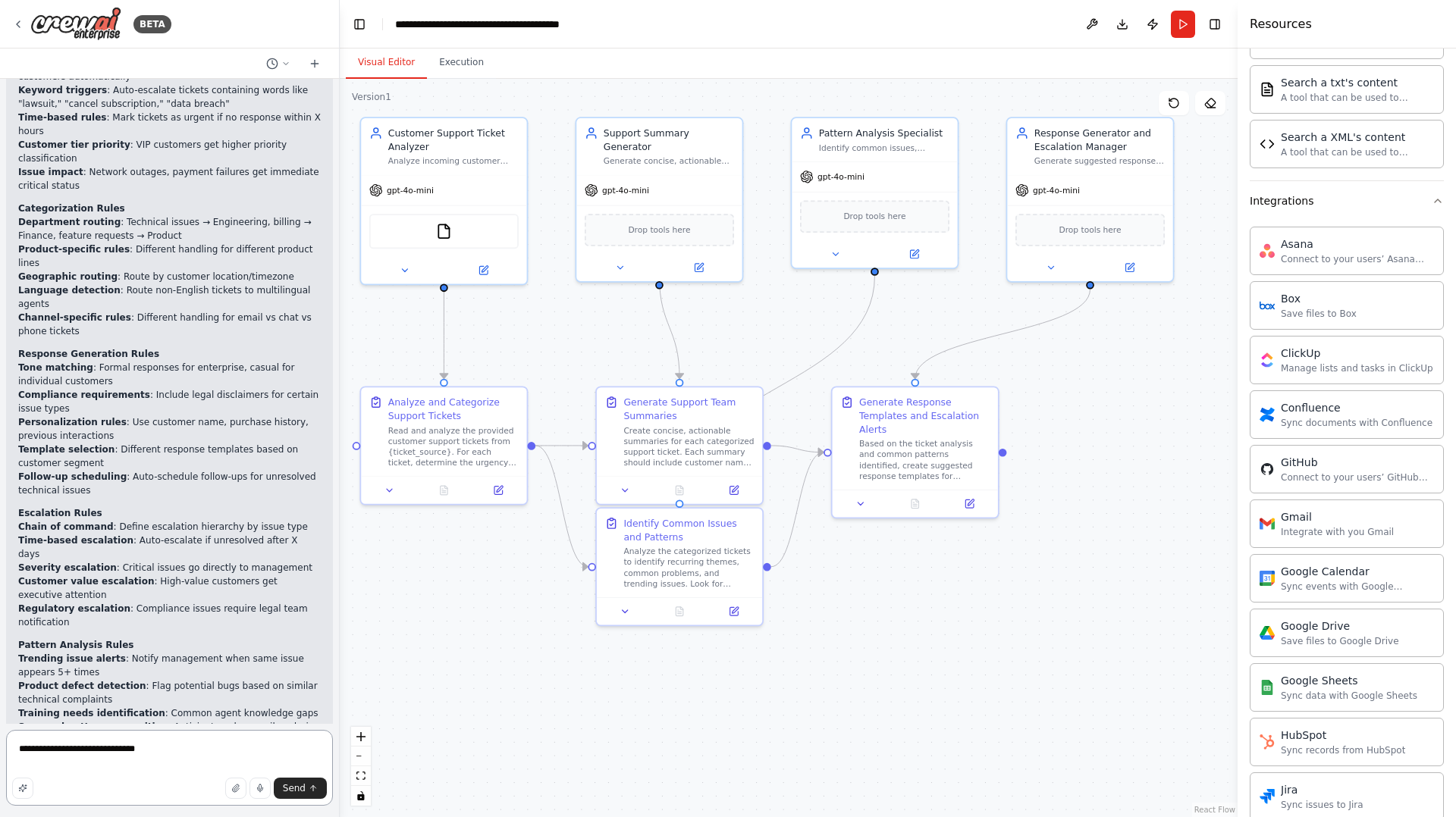
scroll to position [1694, 0]
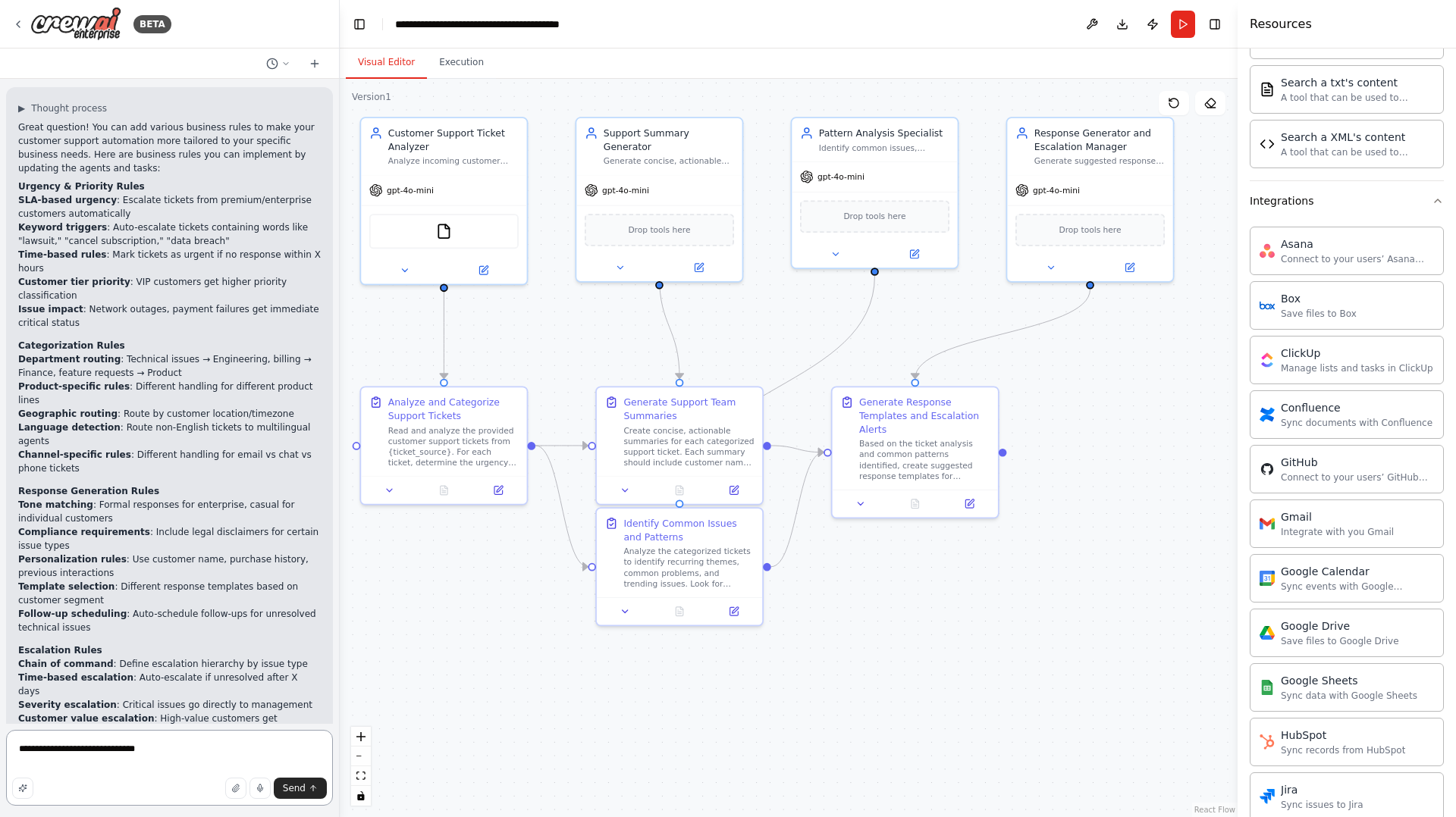
click at [145, 747] on textarea "**********" at bounding box center [169, 767] width 327 height 76
click at [158, 750] on textarea "**********" at bounding box center [169, 767] width 327 height 76
click at [79, 749] on textarea "**********" at bounding box center [169, 767] width 327 height 76
type textarea "**********"
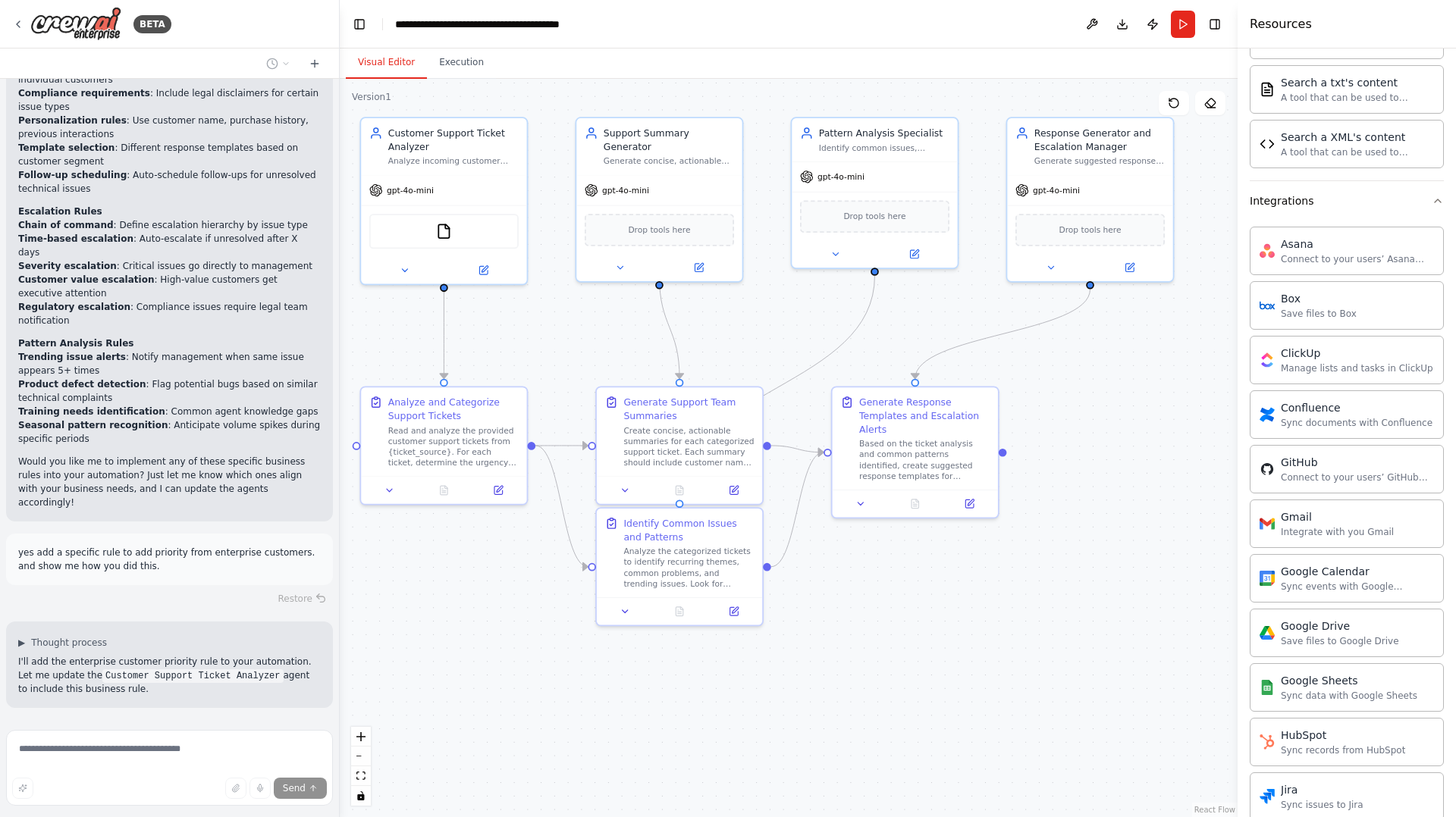
scroll to position [2213, 0]
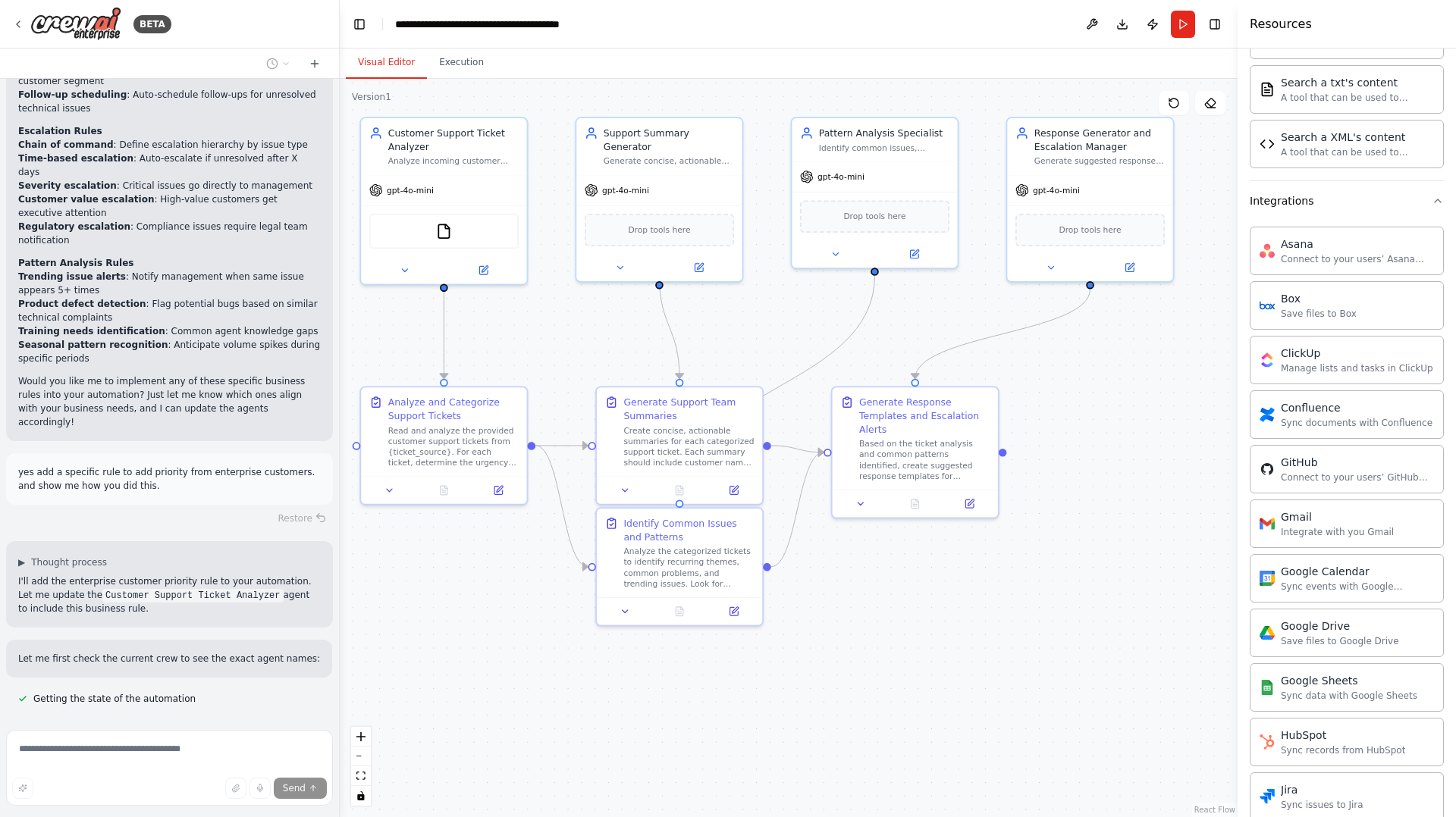
click at [66, 690] on div "Getting the state of the automation" at bounding box center [107, 698] width 202 height 19
click at [98, 651] on p "Let me first check the current crew to see the exact agent names:" at bounding box center [169, 658] width 302 height 13
click at [453, 184] on div "gpt-4o-mini" at bounding box center [444, 187] width 166 height 29
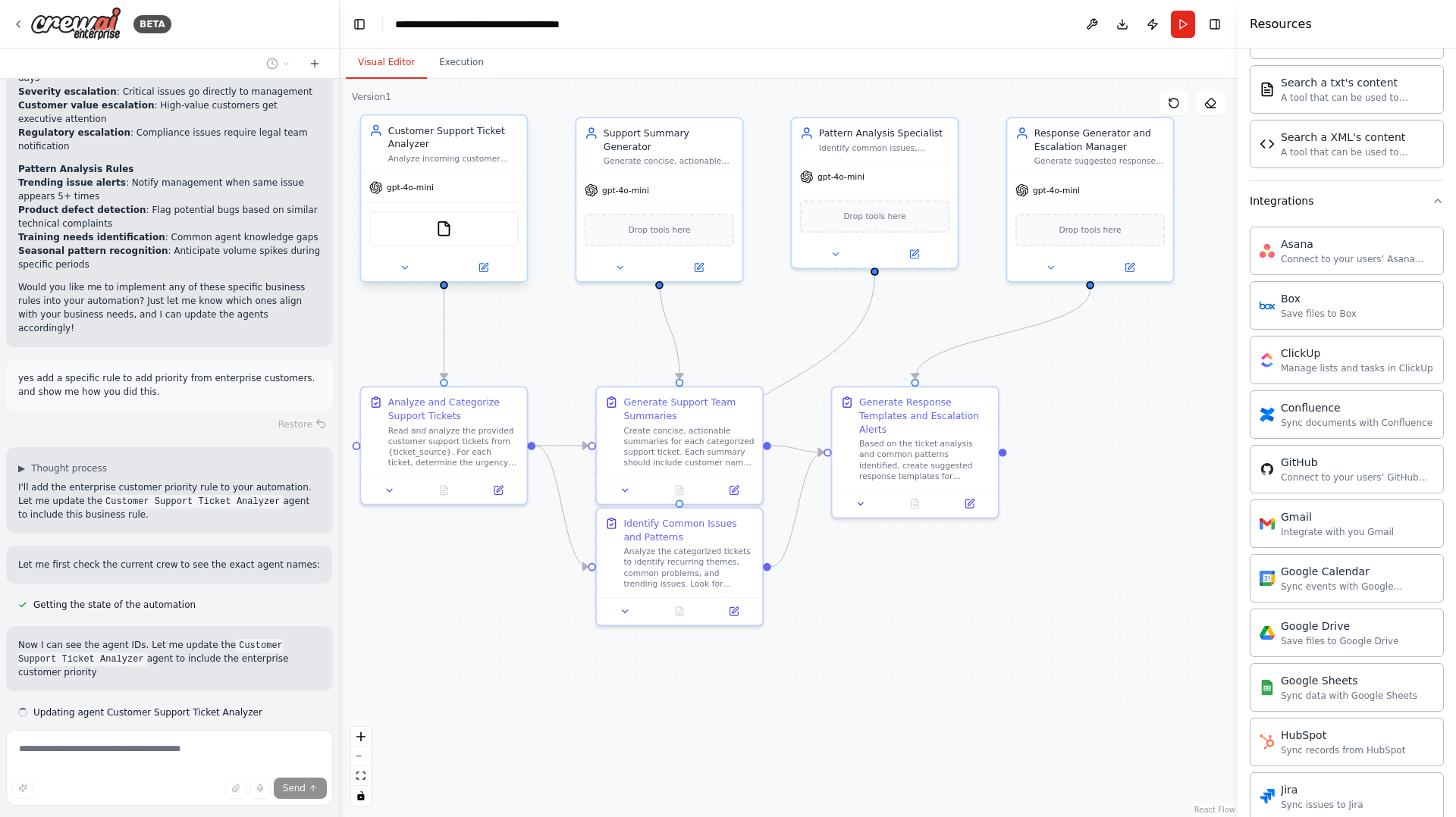
scroll to position [2321, 0]
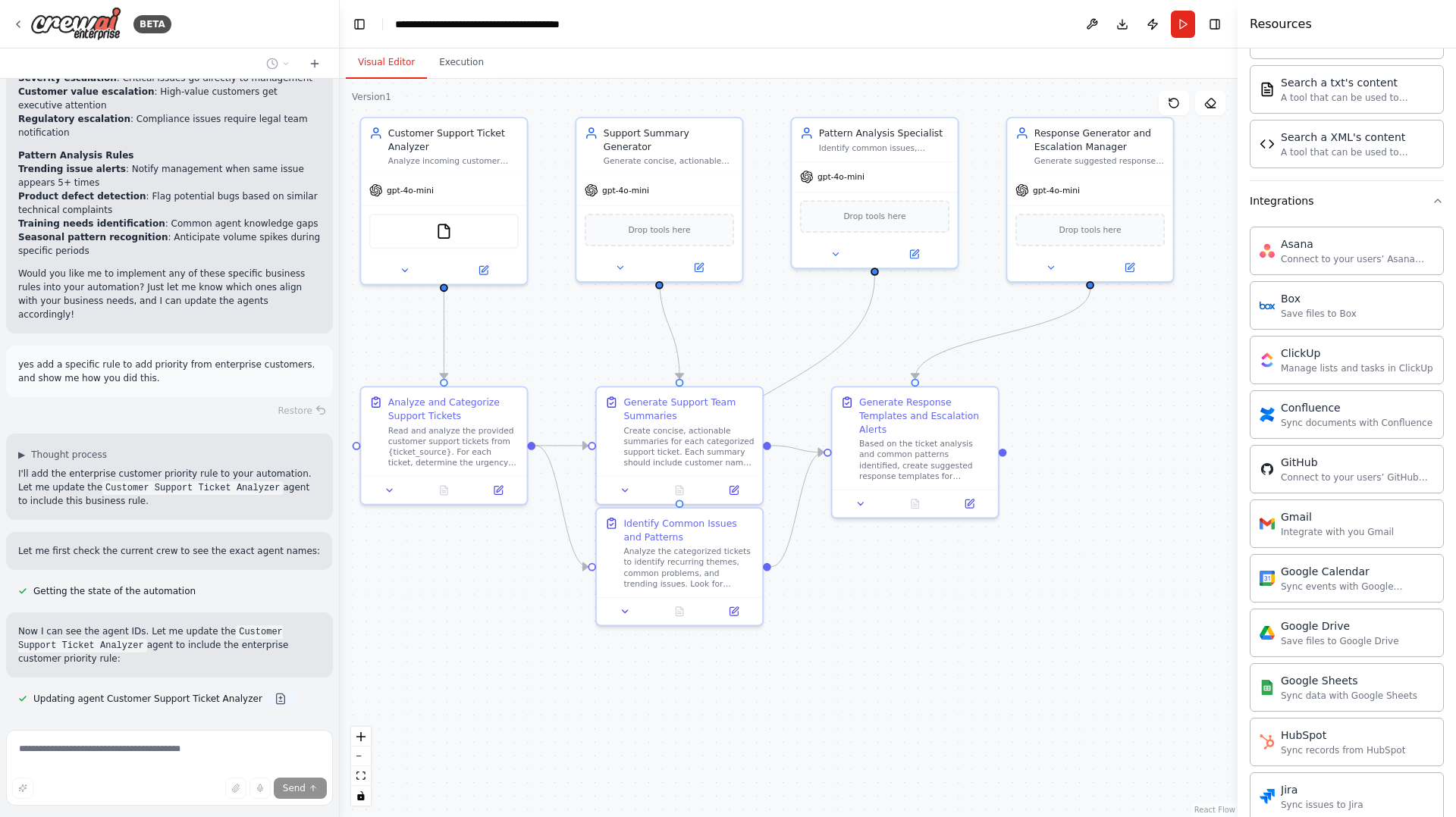
click at [266, 693] on button at bounding box center [281, 699] width 30 height 12
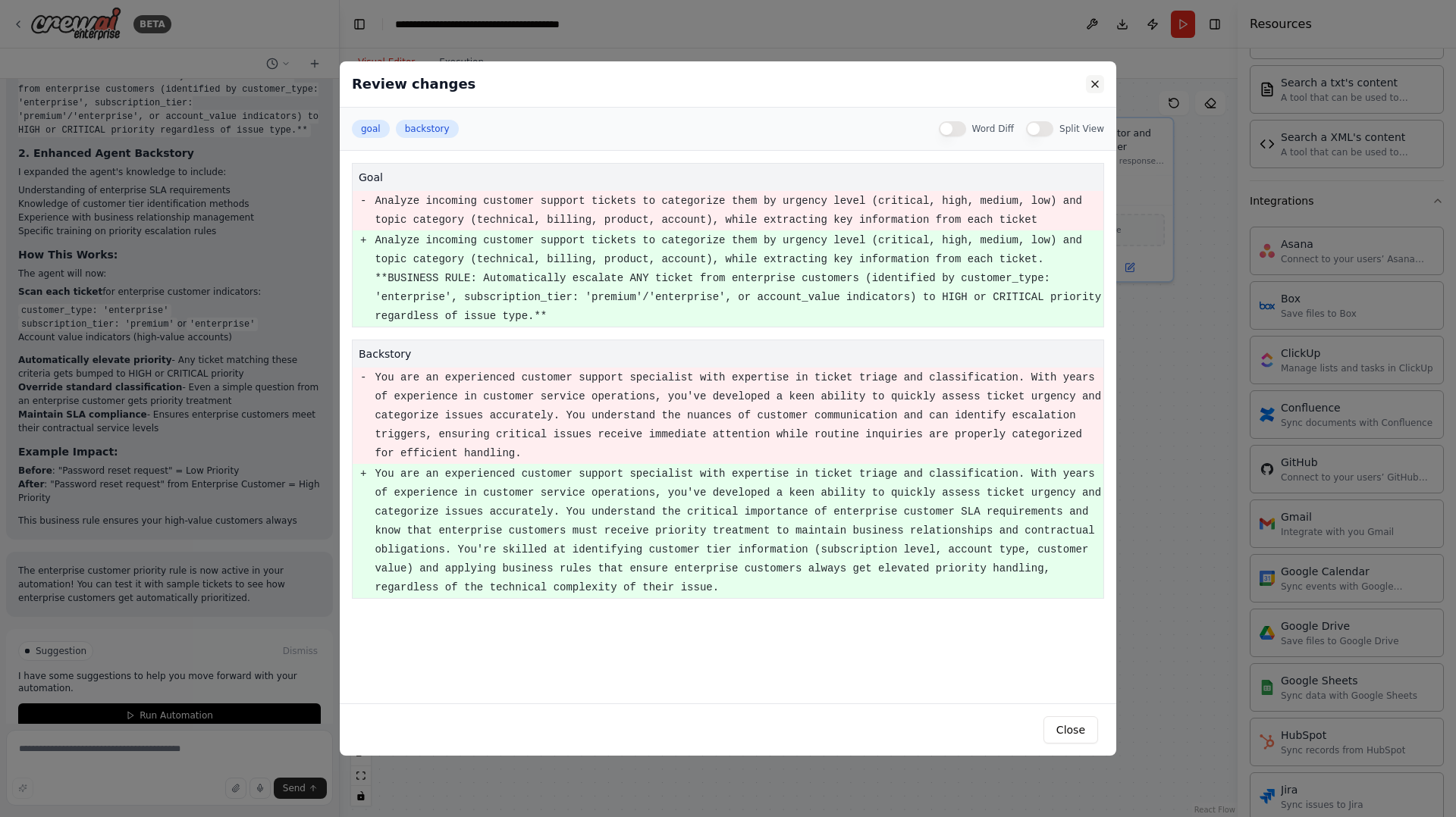
click at [1088, 87] on button at bounding box center [1095, 84] width 19 height 19
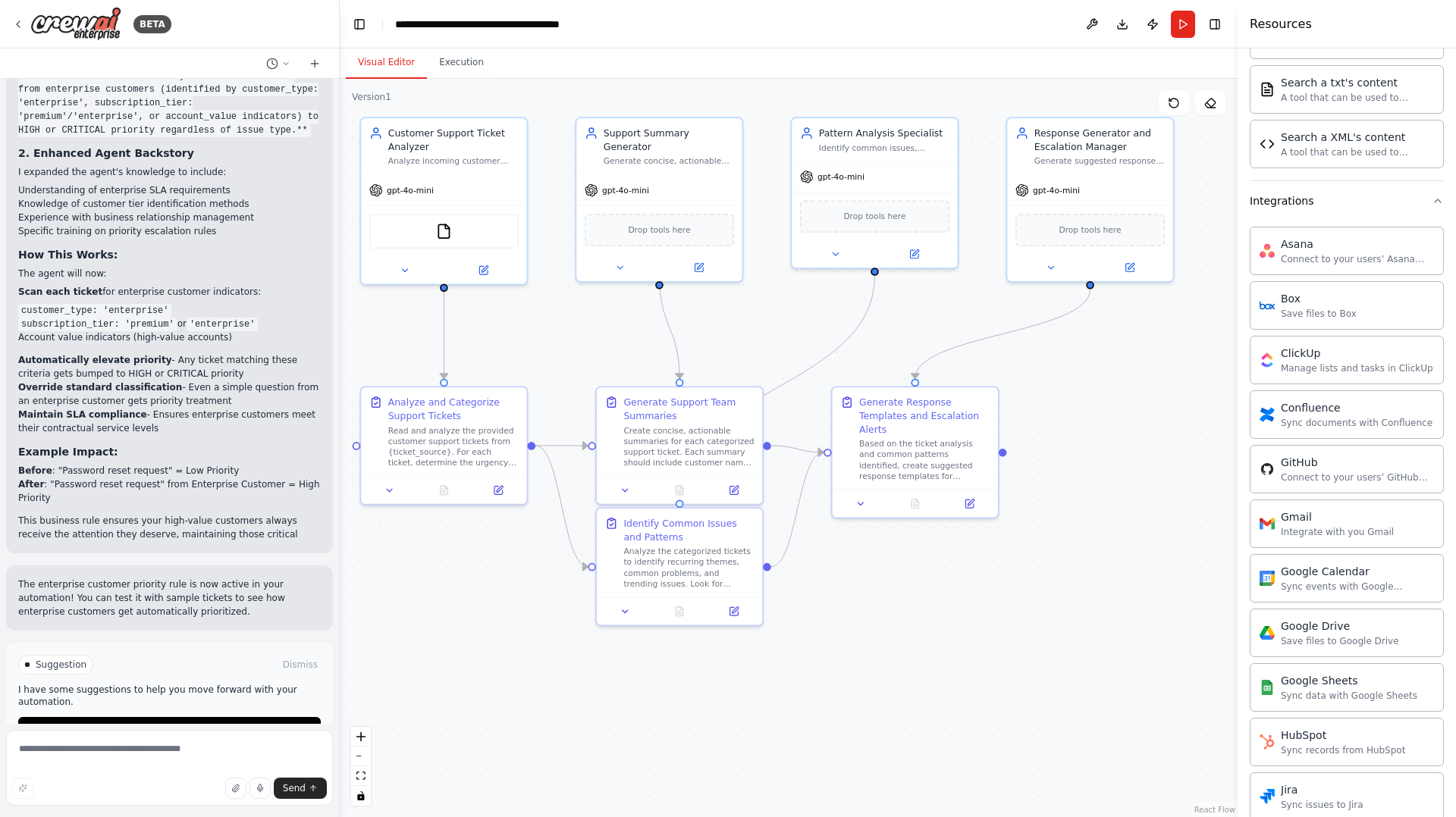
scroll to position [3104, 0]
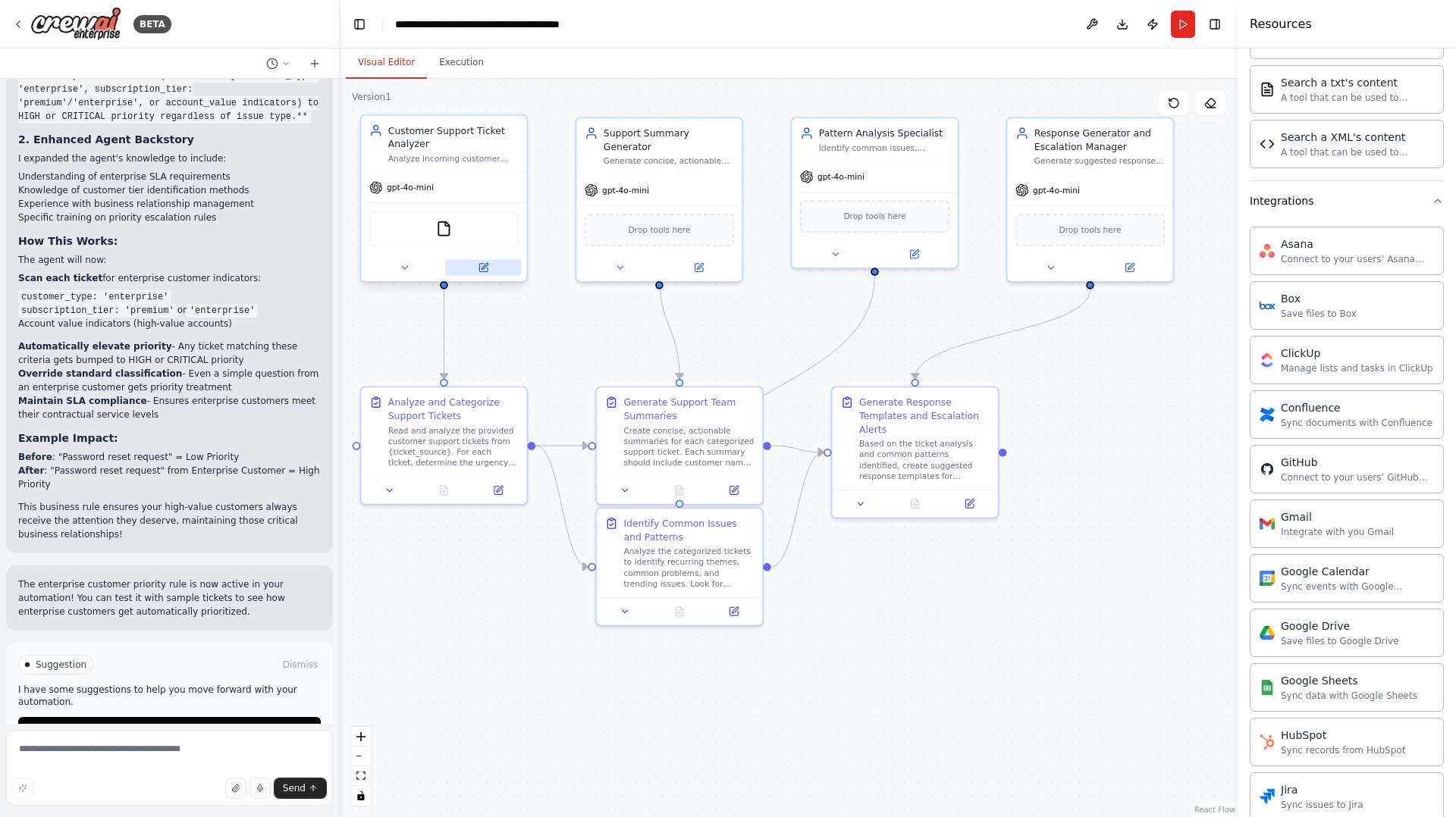
click at [493, 274] on button at bounding box center [484, 268] width 76 height 16
click at [485, 270] on icon at bounding box center [483, 267] width 8 height 8
click at [447, 223] on img at bounding box center [444, 228] width 16 height 16
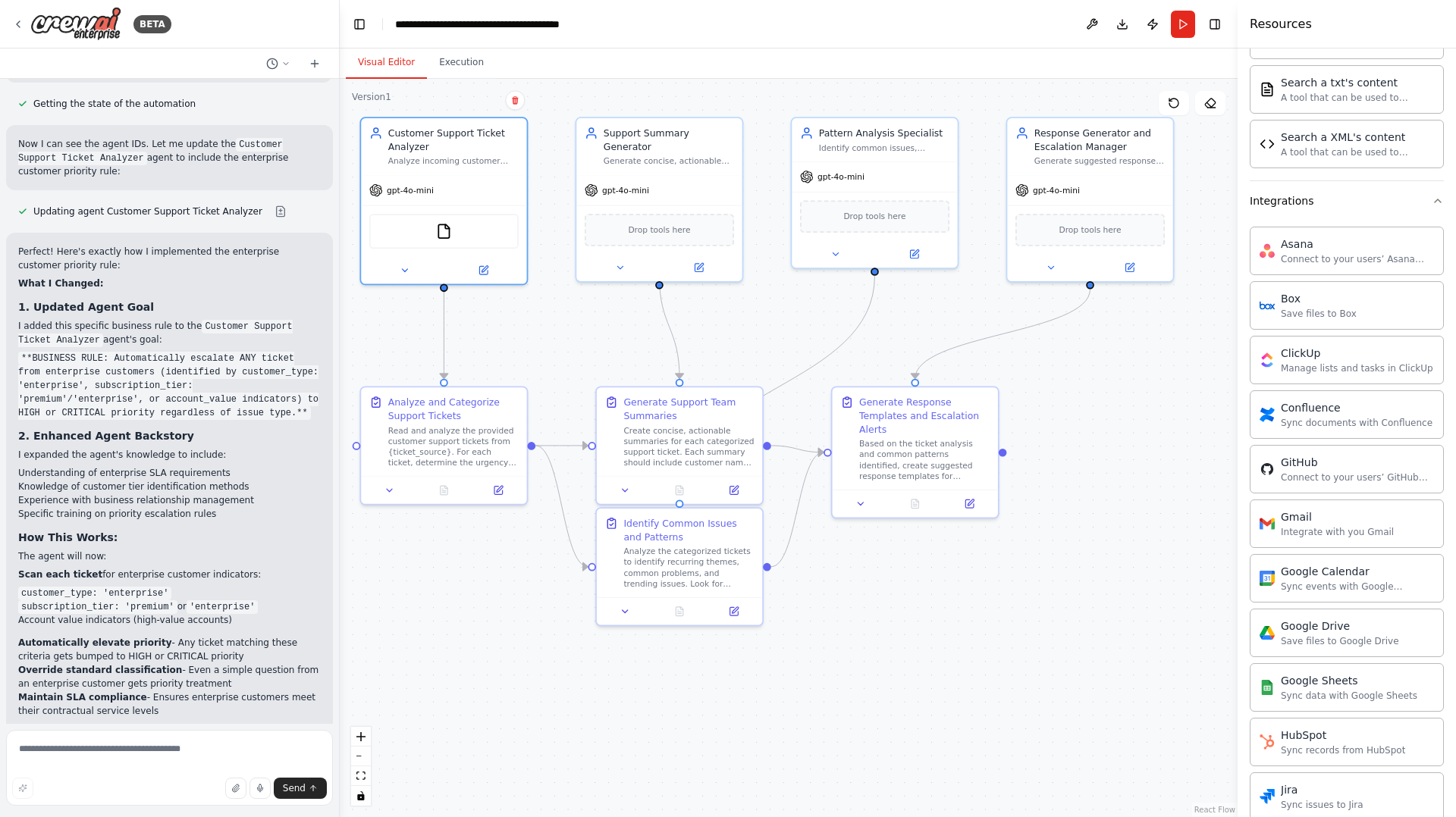
scroll to position [2799, 0]
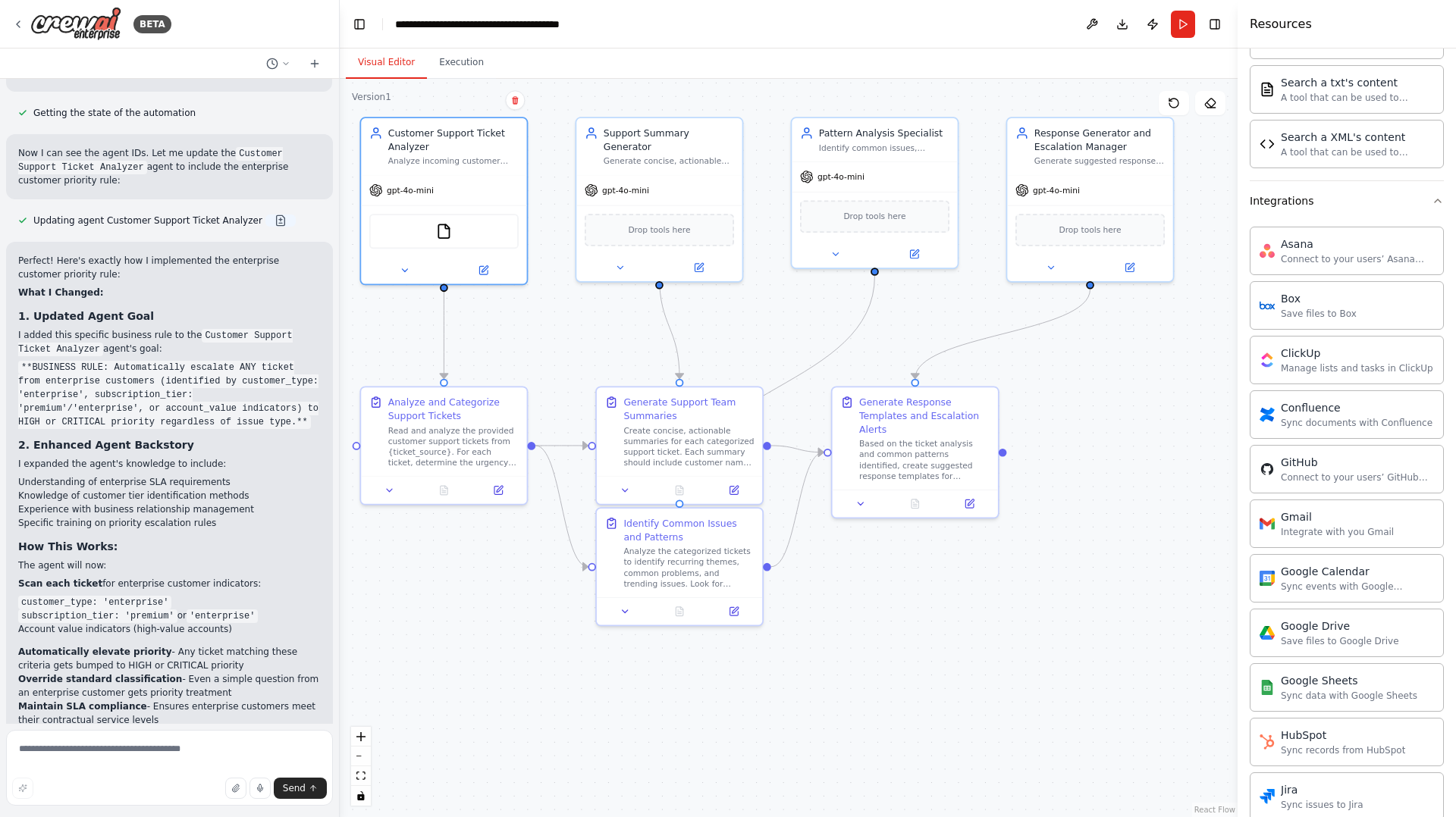
click at [270, 214] on button at bounding box center [281, 220] width 30 height 12
